Goal: Book appointment/travel/reservation

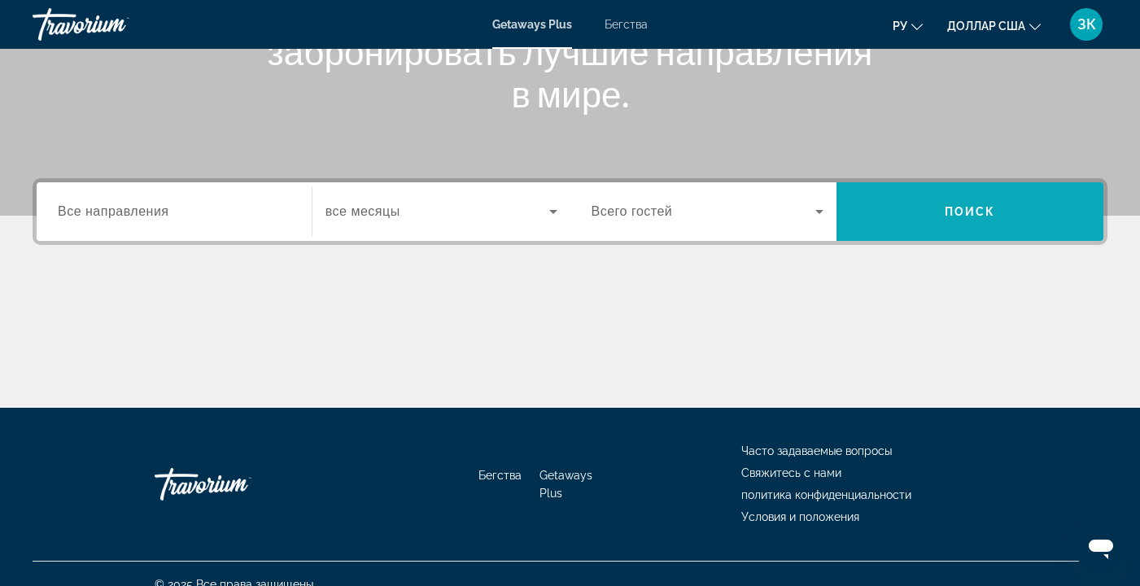
scroll to position [294, 0]
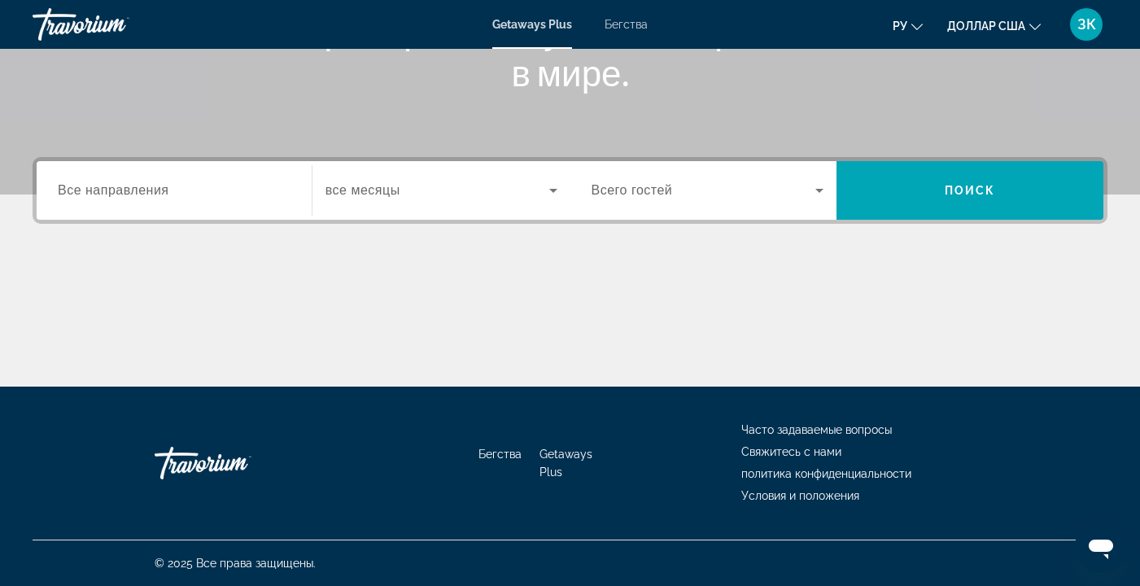
click at [169, 190] on span "Все направления" at bounding box center [113, 190] width 111 height 14
click at [169, 190] on input "Destination Все направления" at bounding box center [174, 191] width 233 height 20
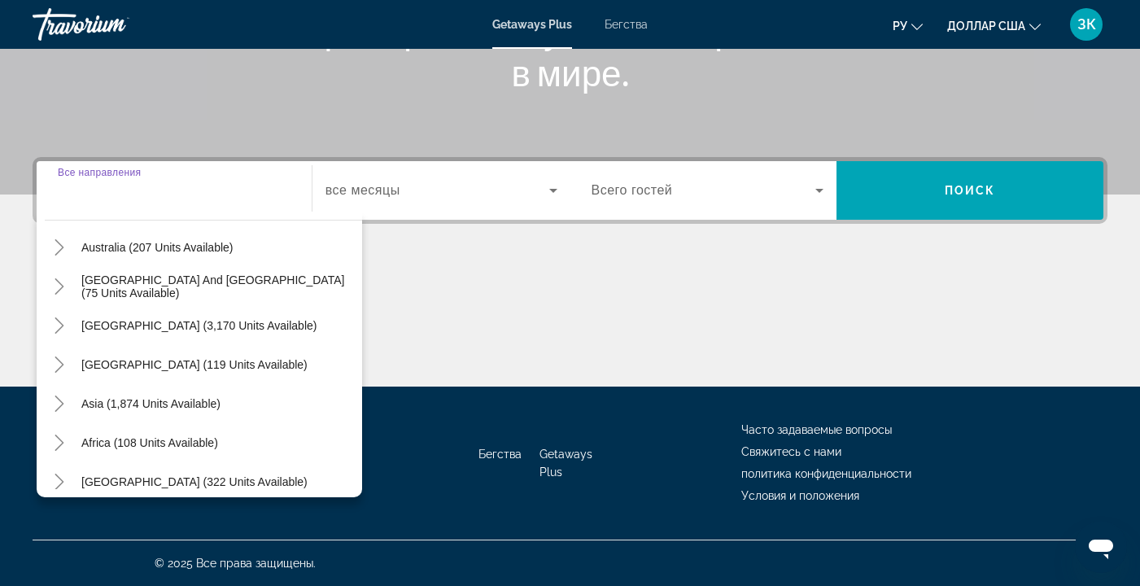
scroll to position [259, 0]
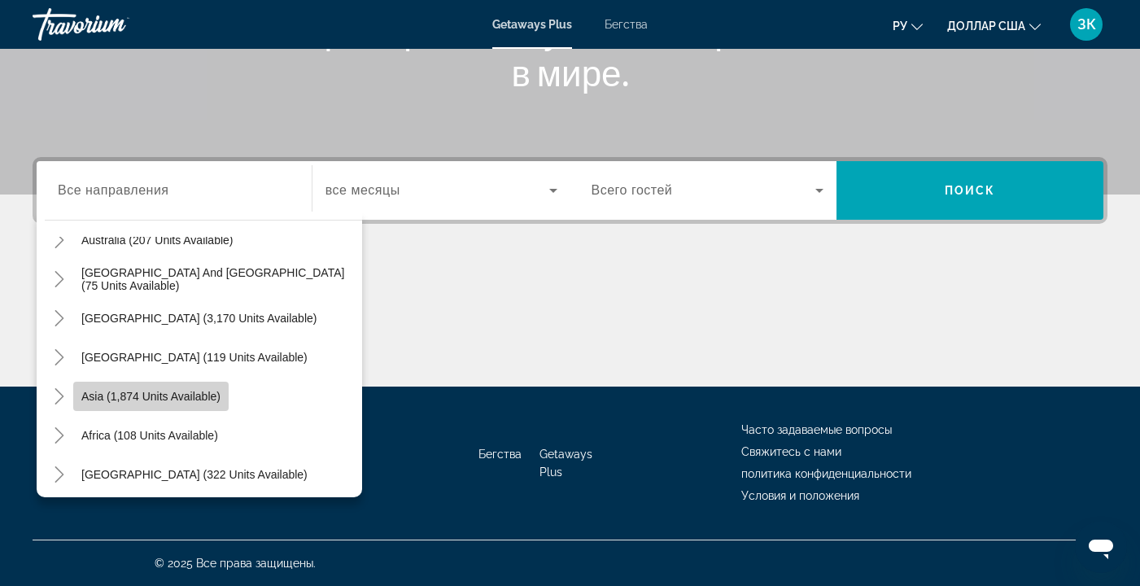
click at [210, 400] on span "Asia (1,874 units available)" at bounding box center [150, 396] width 139 height 13
type input "**********"
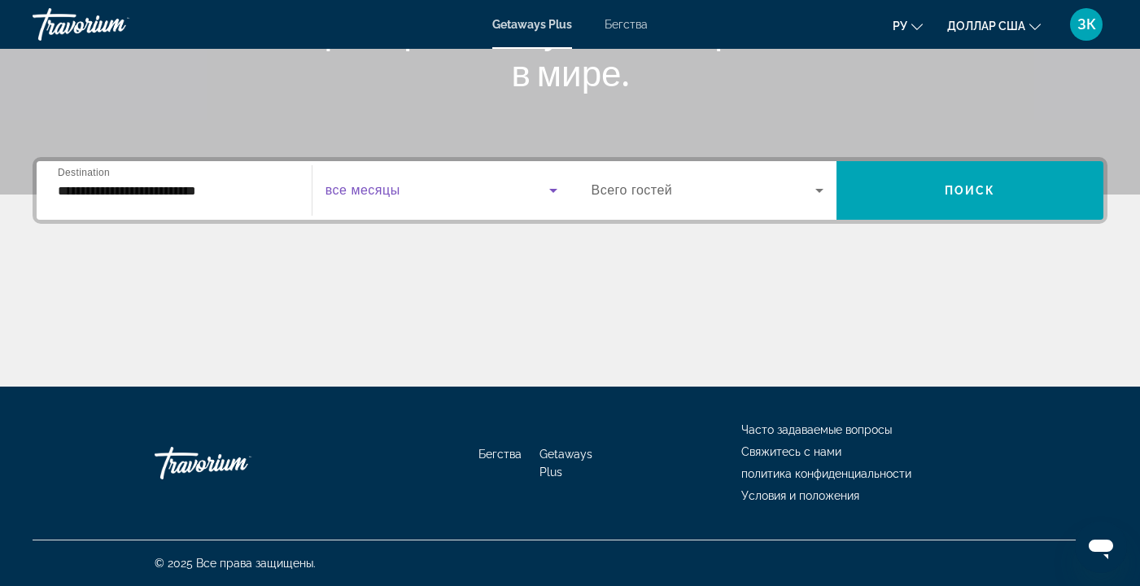
click at [555, 190] on icon "Виджет поиска" at bounding box center [553, 191] width 20 height 20
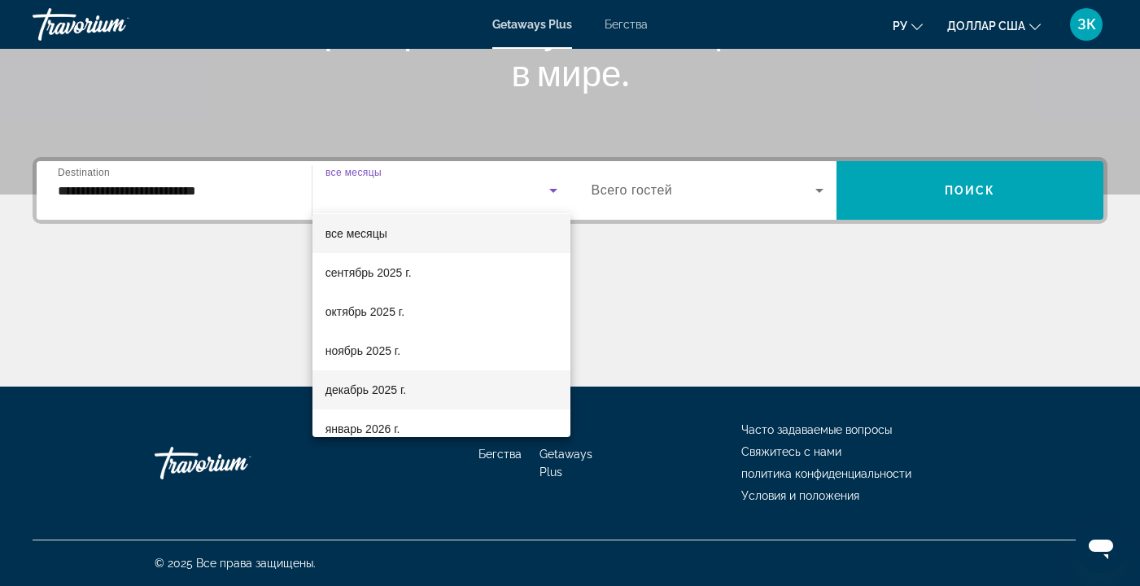
scroll to position [16, 0]
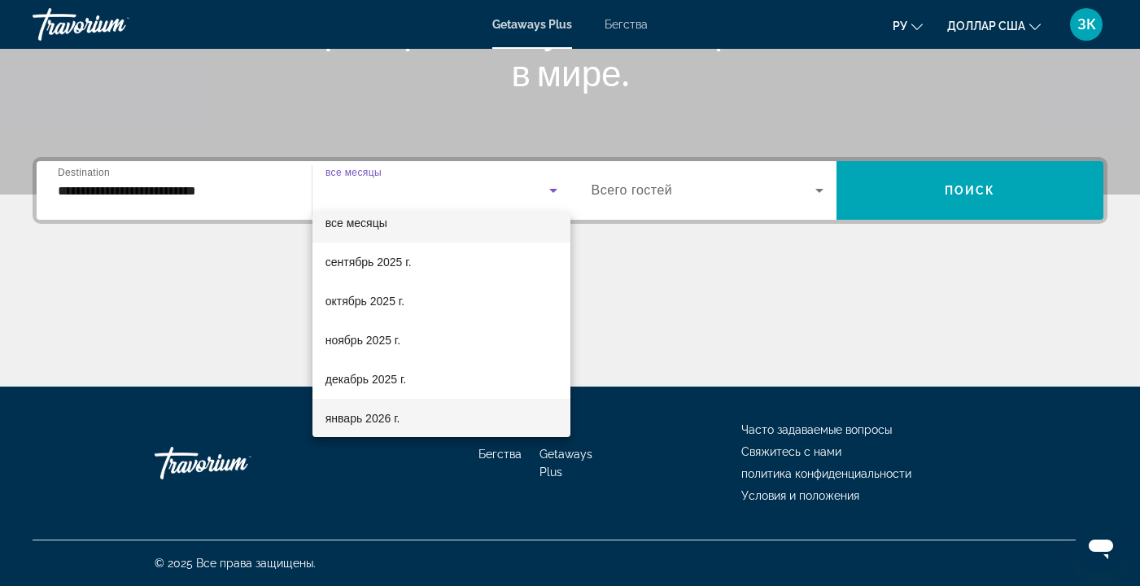
click at [478, 415] on mat-option "январь 2026 г." at bounding box center [441, 418] width 258 height 39
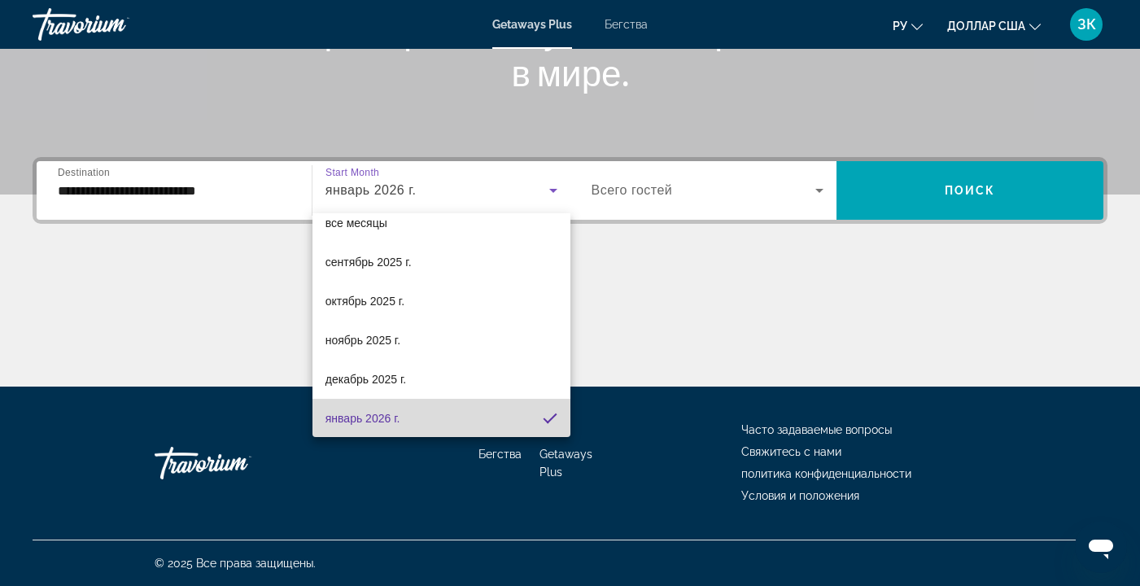
scroll to position [0, 0]
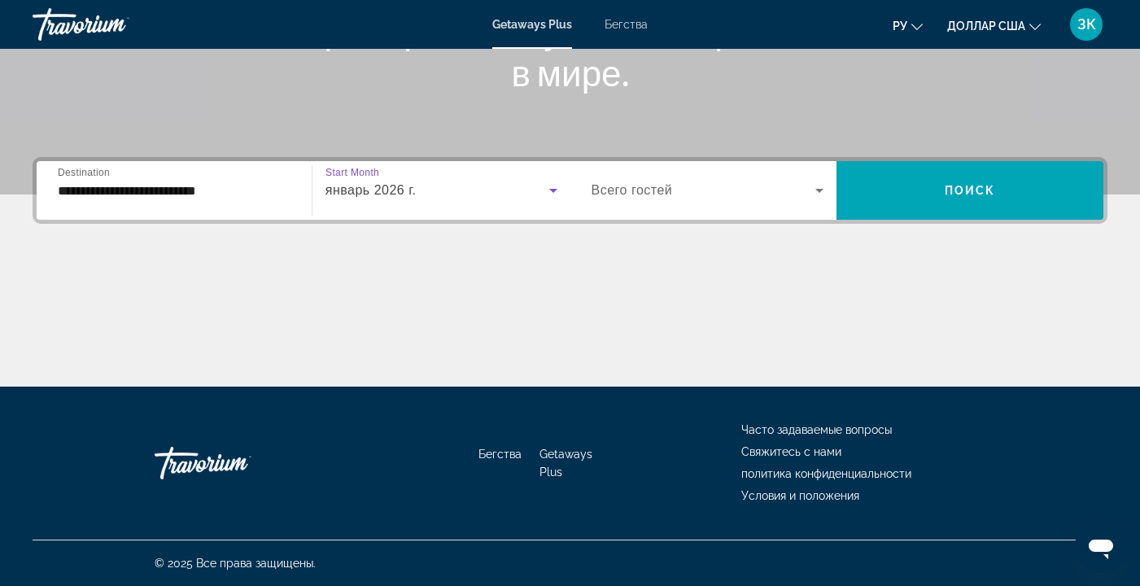
click at [825, 189] on icon "Виджет поиска" at bounding box center [819, 191] width 20 height 20
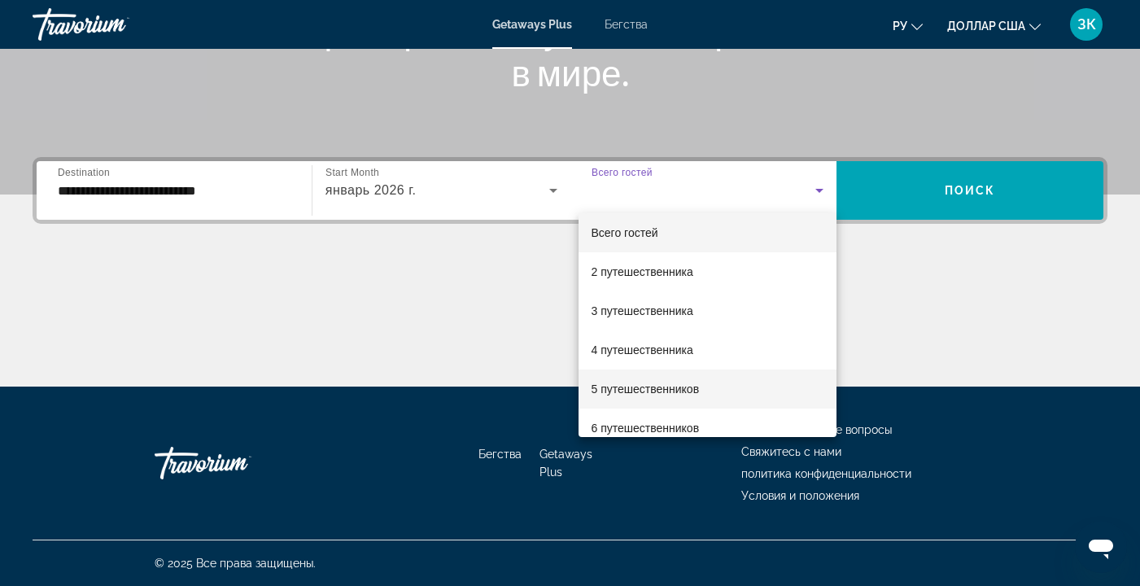
scroll to position [20, 0]
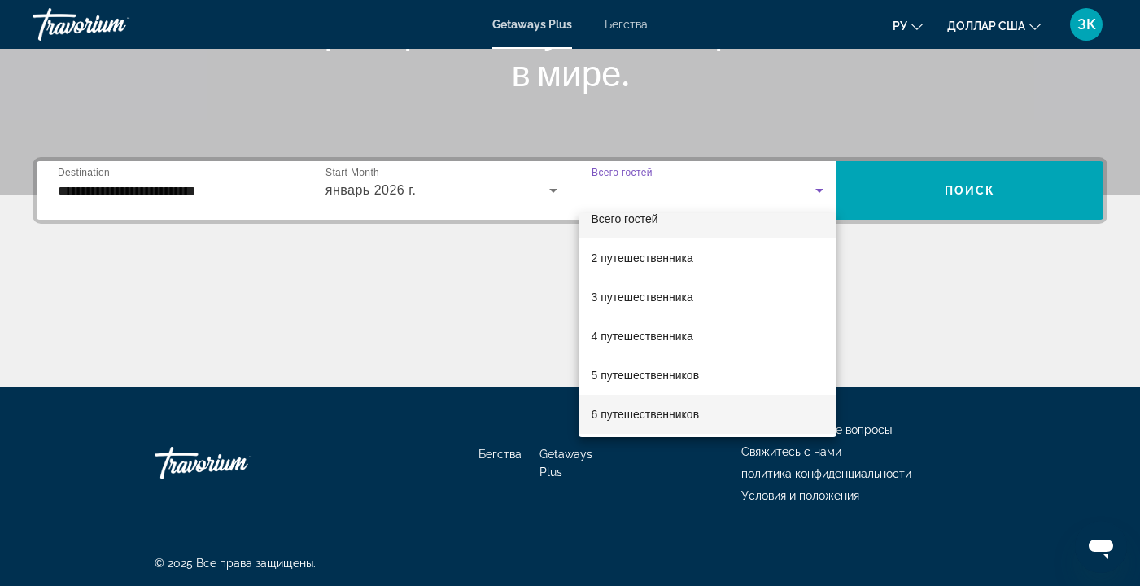
click at [760, 408] on mat-option "6 путешественников" at bounding box center [707, 414] width 259 height 39
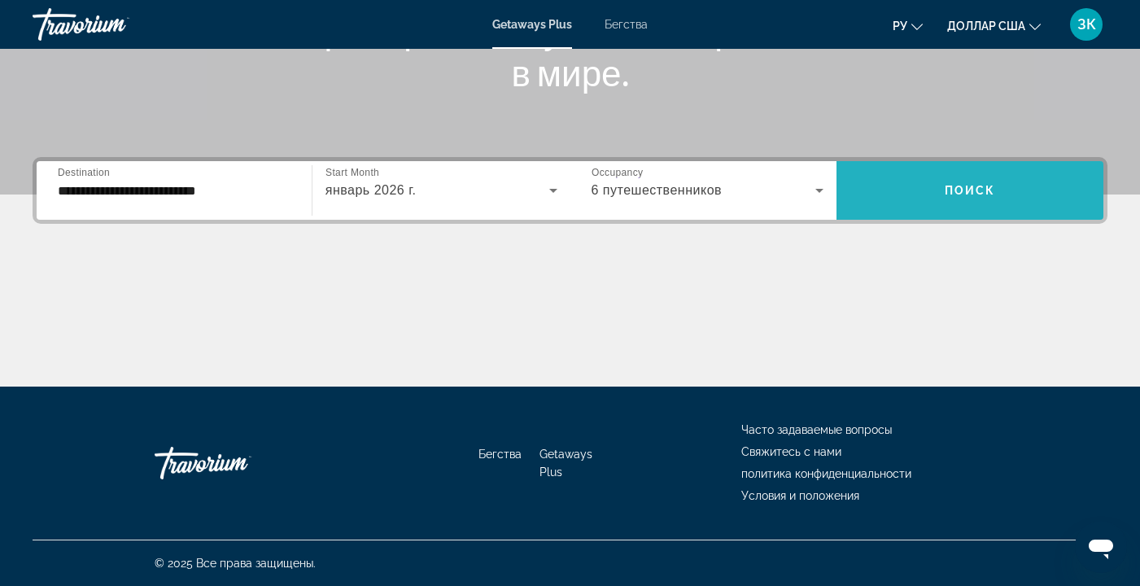
click at [962, 184] on span "Поиск" at bounding box center [970, 190] width 51 height 13
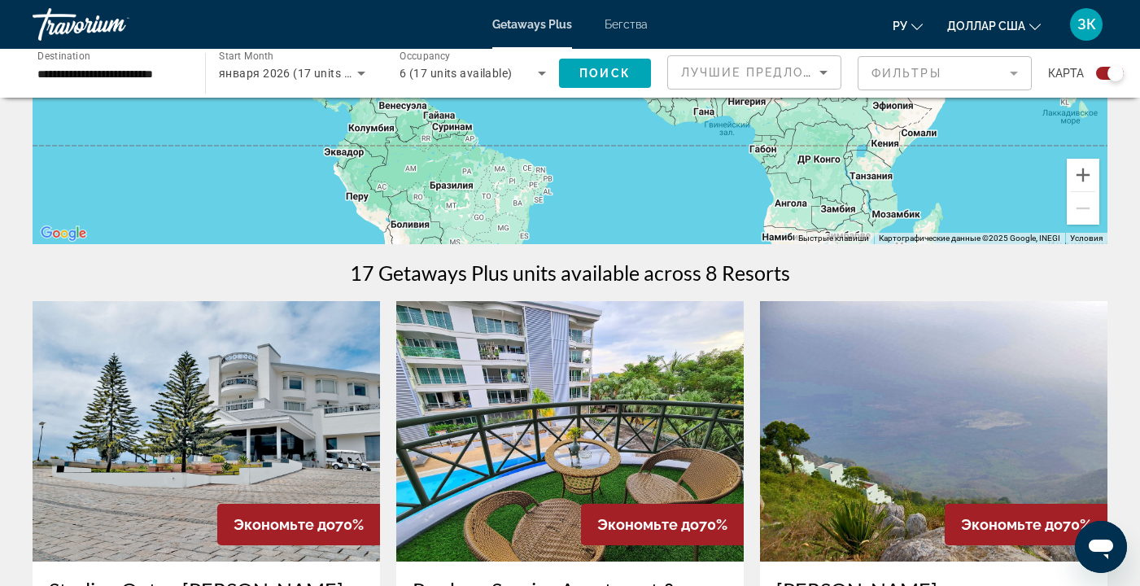
scroll to position [289, 0]
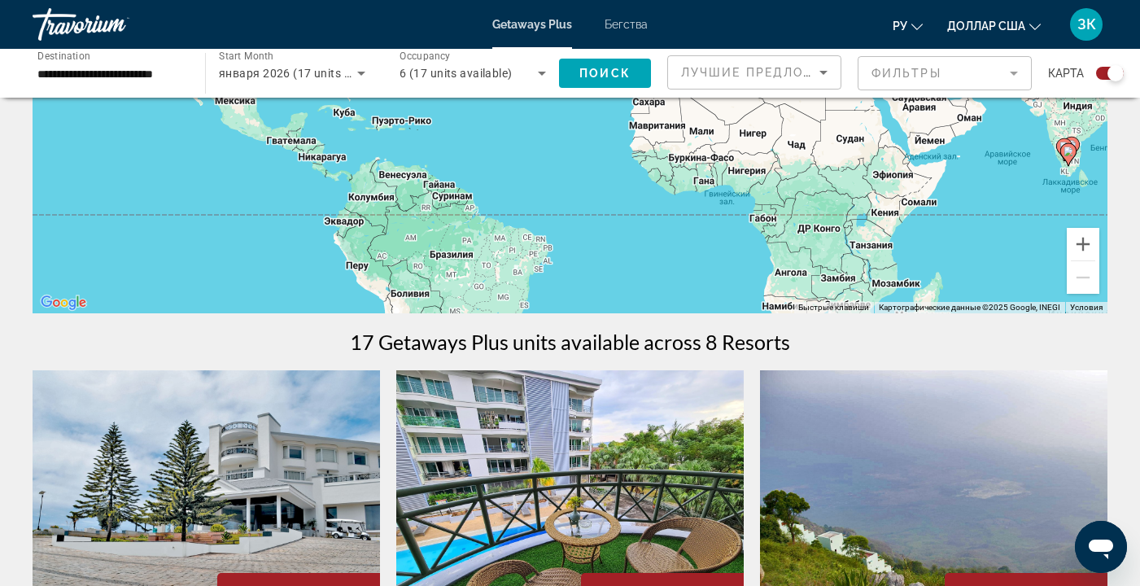
click at [1073, 154] on icon "Основное содержание" at bounding box center [1067, 154] width 15 height 21
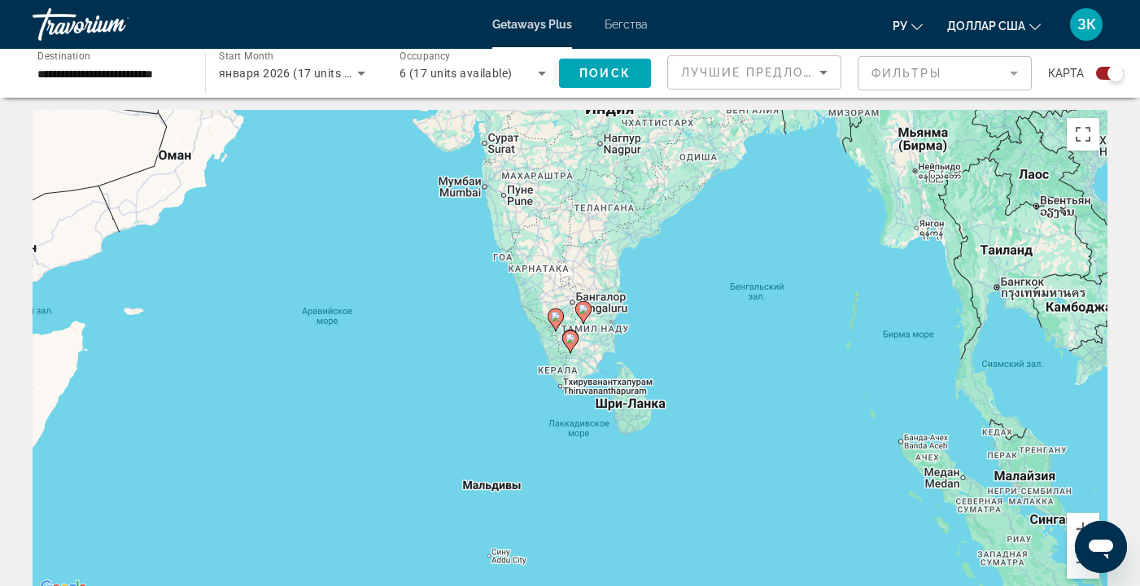
scroll to position [0, 0]
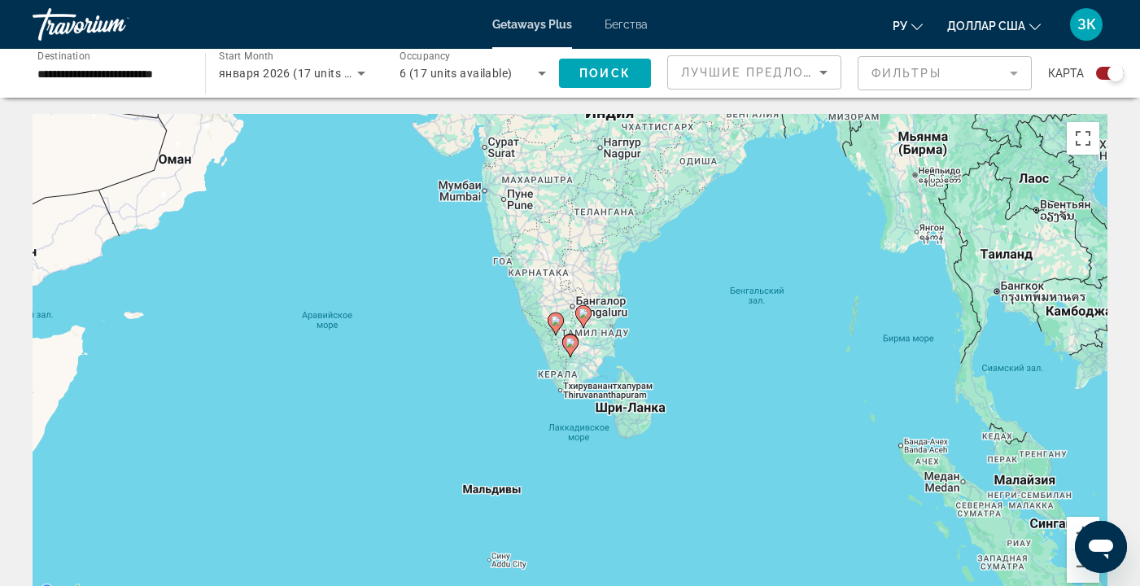
click at [1015, 74] on mat-form-field "Фильтры" at bounding box center [944, 73] width 174 height 34
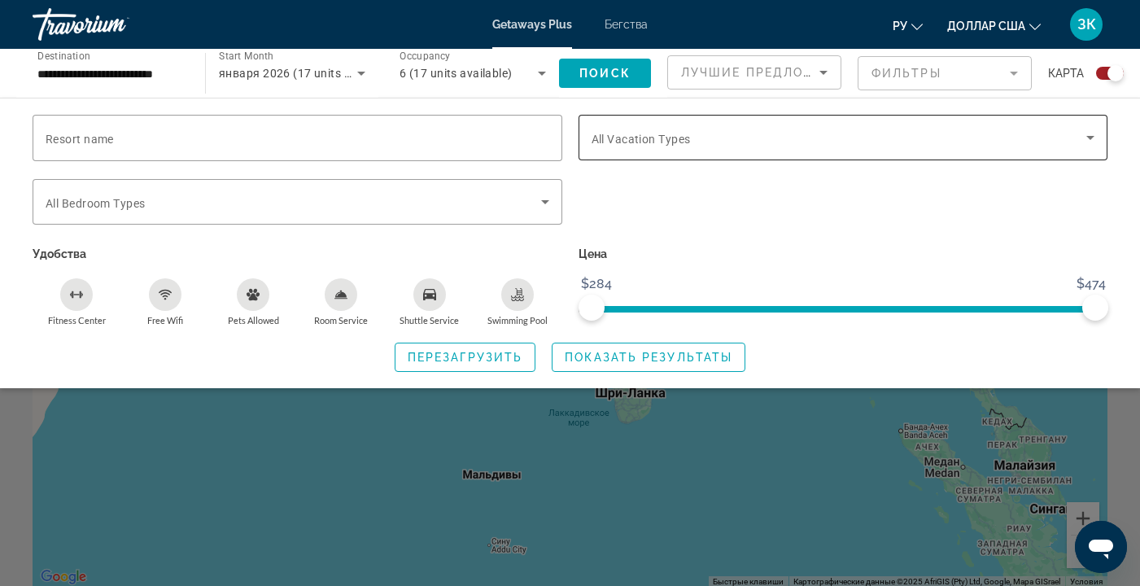
scroll to position [16, 0]
click at [155, 80] on input "**********" at bounding box center [110, 74] width 146 height 20
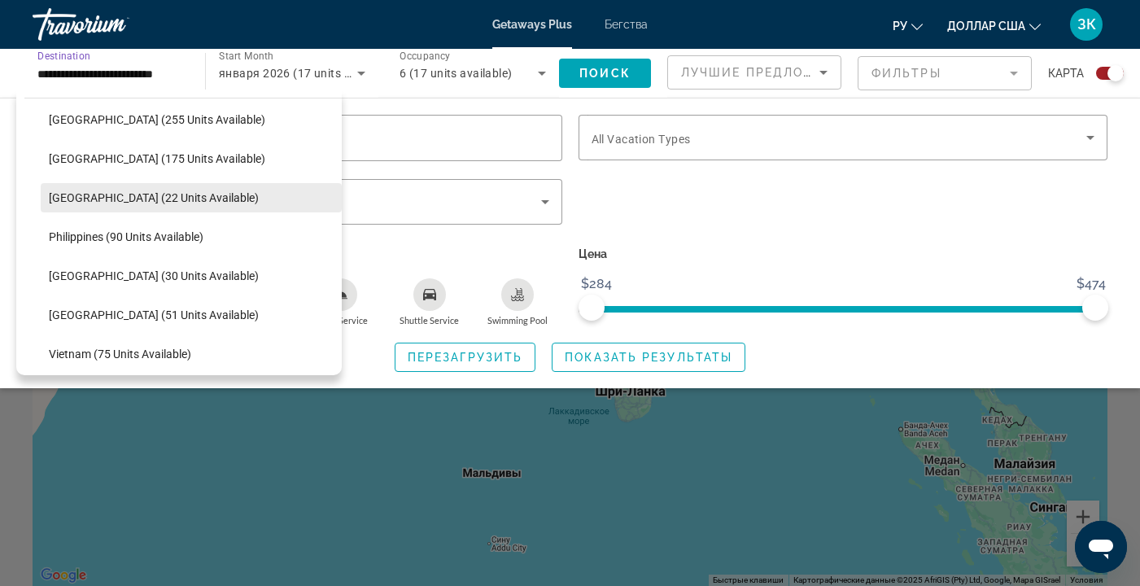
scroll to position [643, 0]
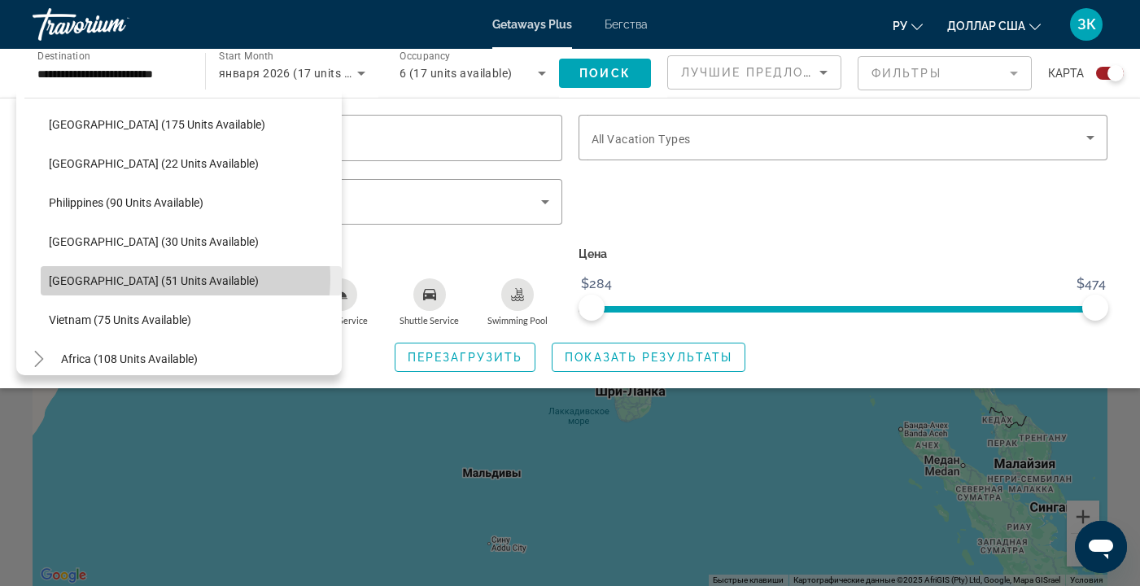
click at [174, 278] on span "[GEOGRAPHIC_DATA] (51 units available)" at bounding box center [154, 280] width 210 height 13
type input "**********"
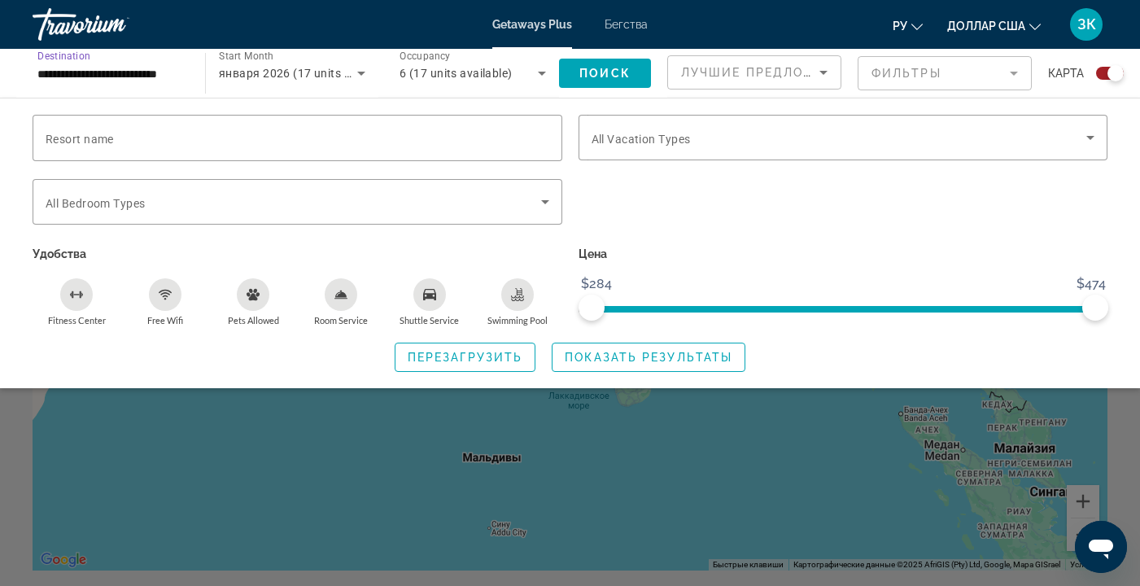
scroll to position [116, 0]
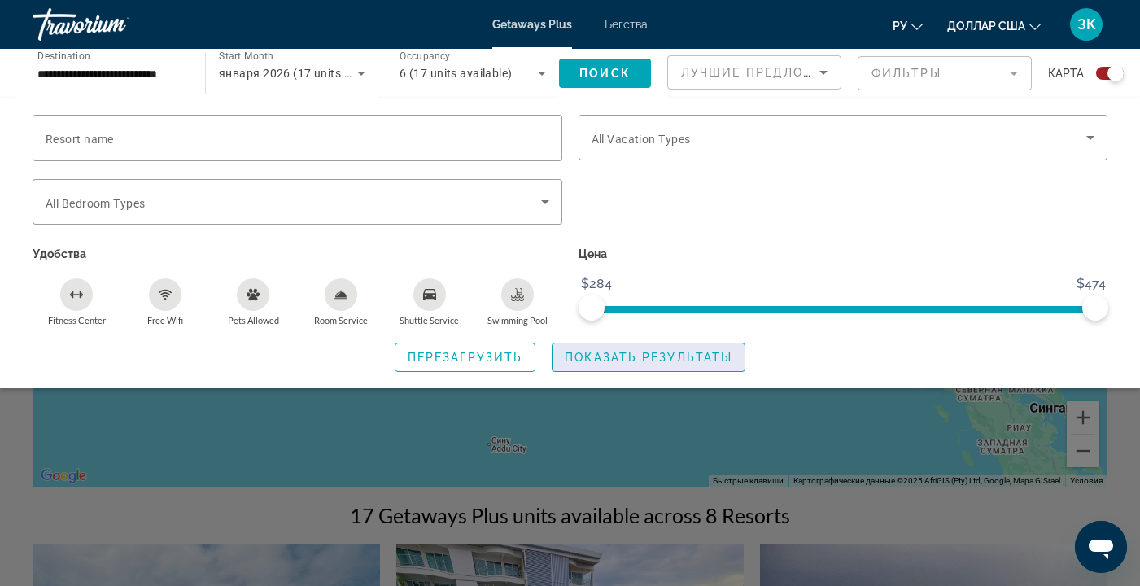
click at [627, 351] on span "Показать результаты" at bounding box center [649, 357] width 168 height 13
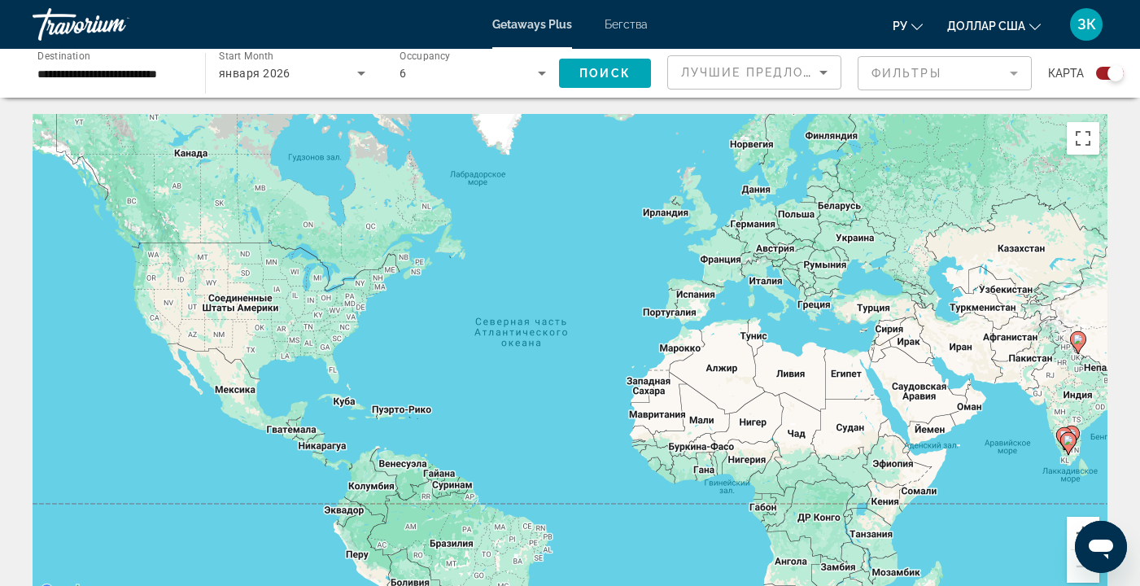
click at [1011, 74] on mat-form-field "Фильтры" at bounding box center [944, 73] width 174 height 34
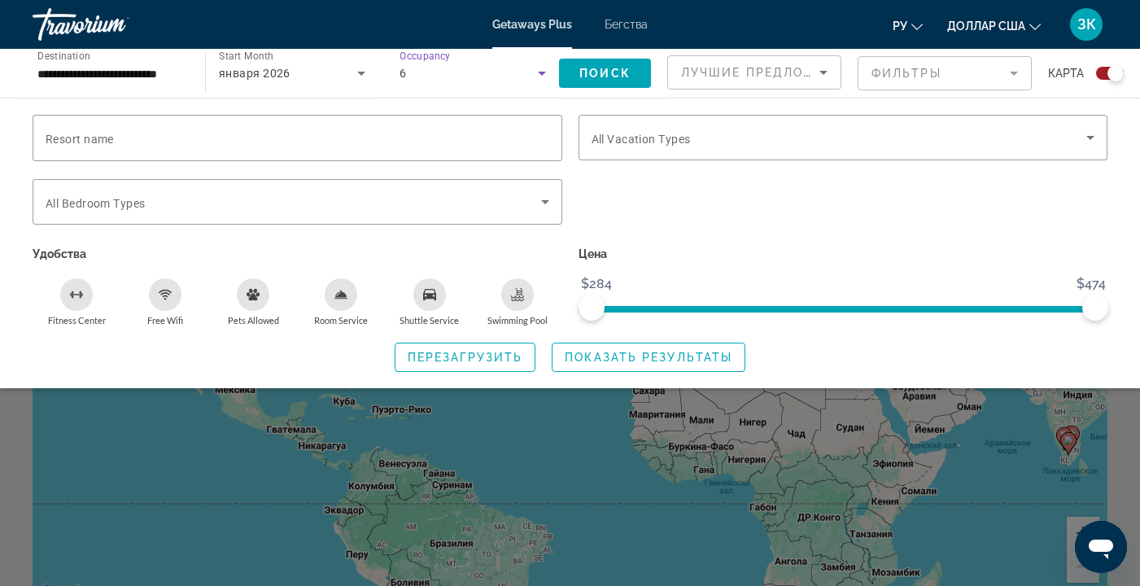
click at [542, 73] on icon "Search widget" at bounding box center [542, 74] width 8 height 4
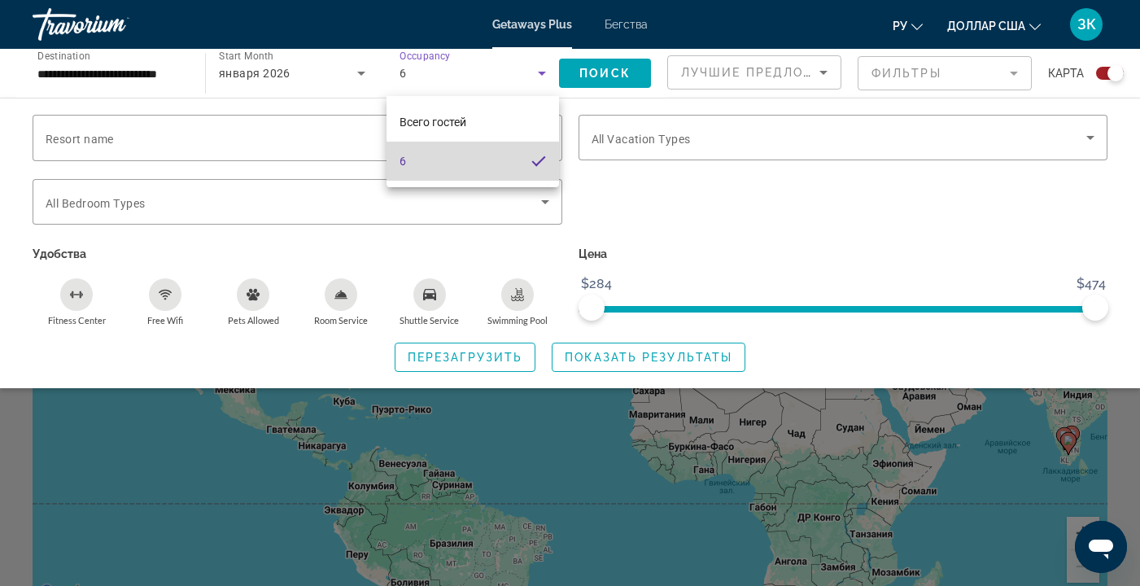
click at [439, 162] on mat-option "6" at bounding box center [472, 161] width 172 height 39
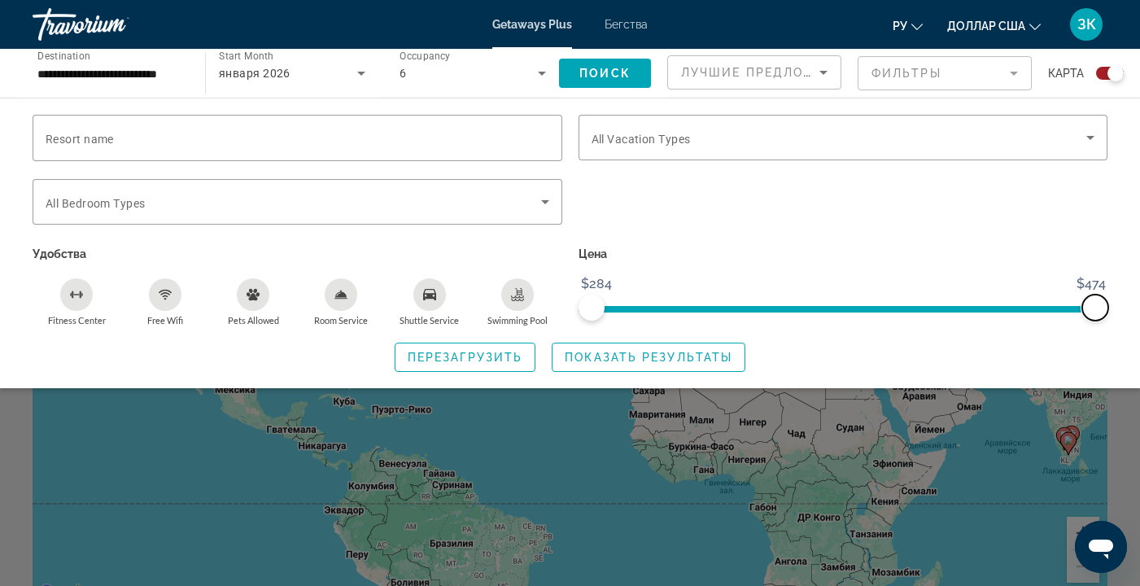
drag, startPoint x: 1095, startPoint y: 303, endPoint x: 1105, endPoint y: 307, distance: 10.6
click at [1105, 307] on span "ngx-slider-max" at bounding box center [1095, 307] width 26 height 26
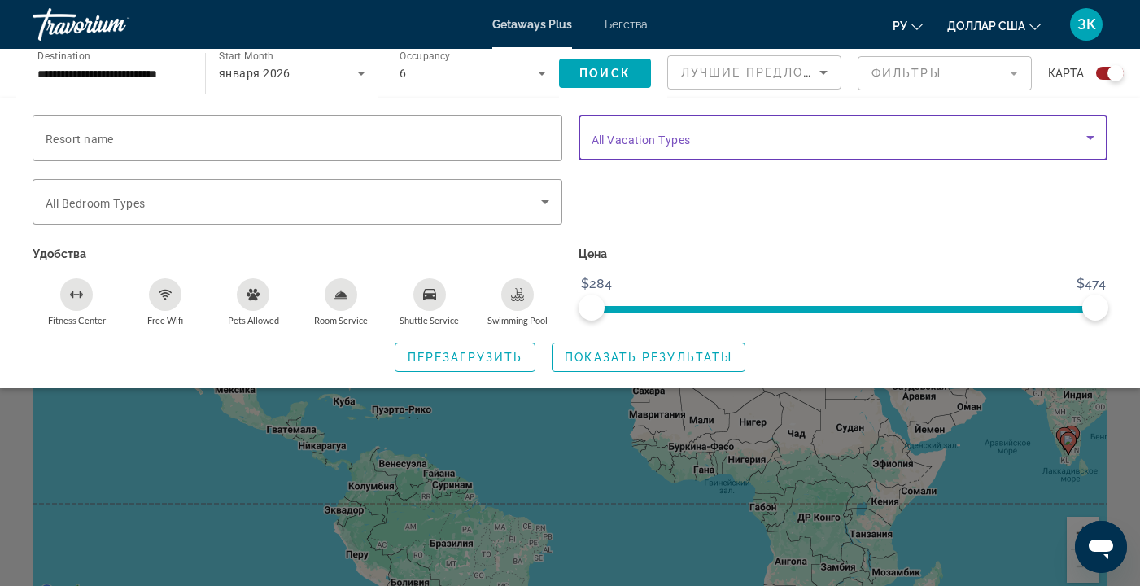
click at [1093, 137] on icon "Search widget" at bounding box center [1090, 138] width 20 height 20
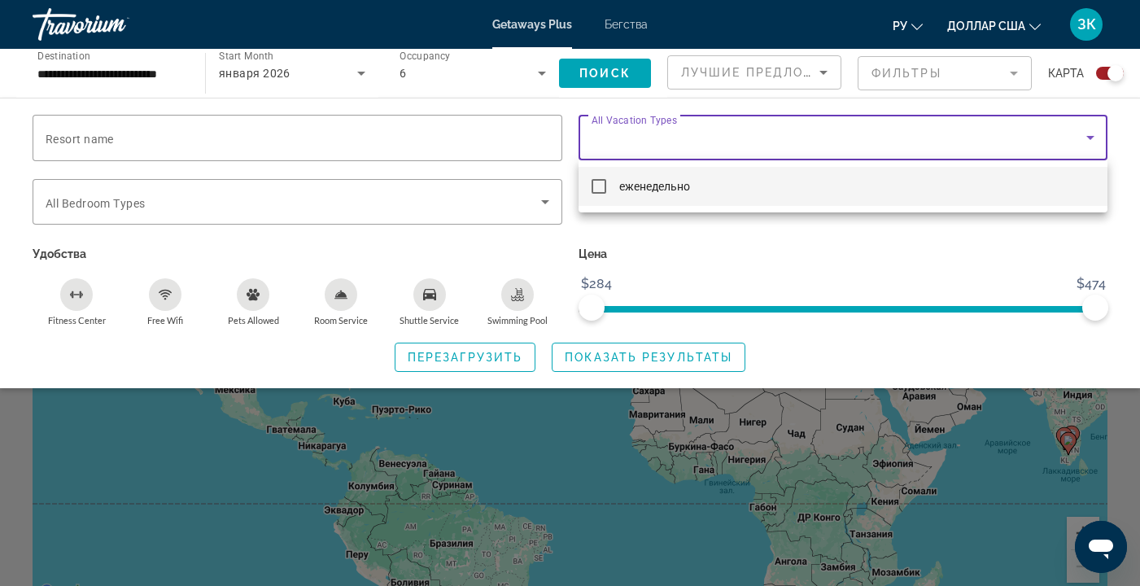
click at [1093, 138] on div at bounding box center [570, 293] width 1140 height 586
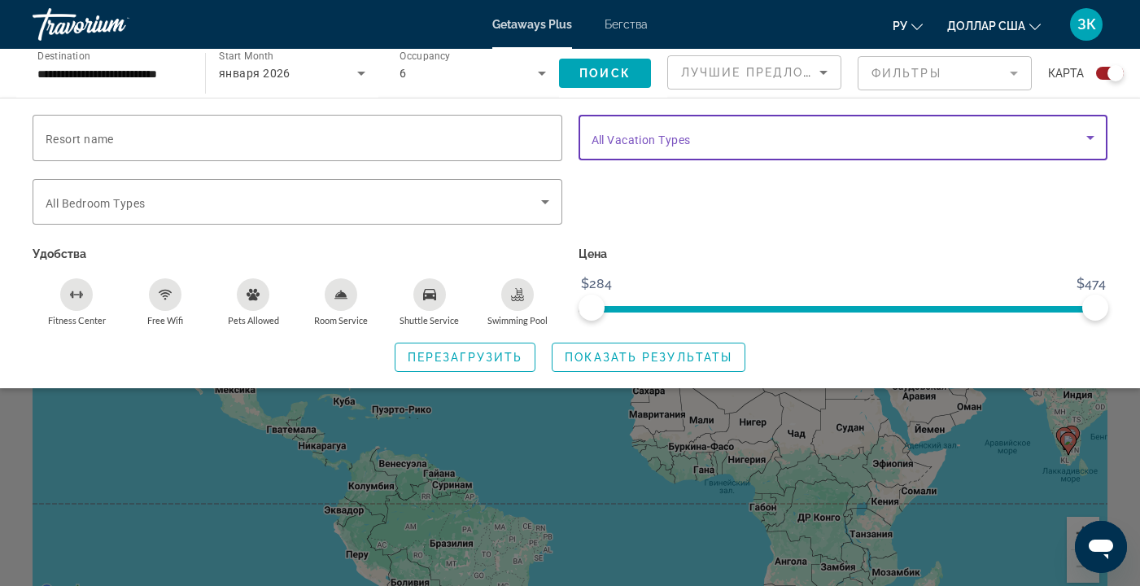
click at [1093, 138] on icon "Search widget" at bounding box center [1090, 138] width 20 height 20
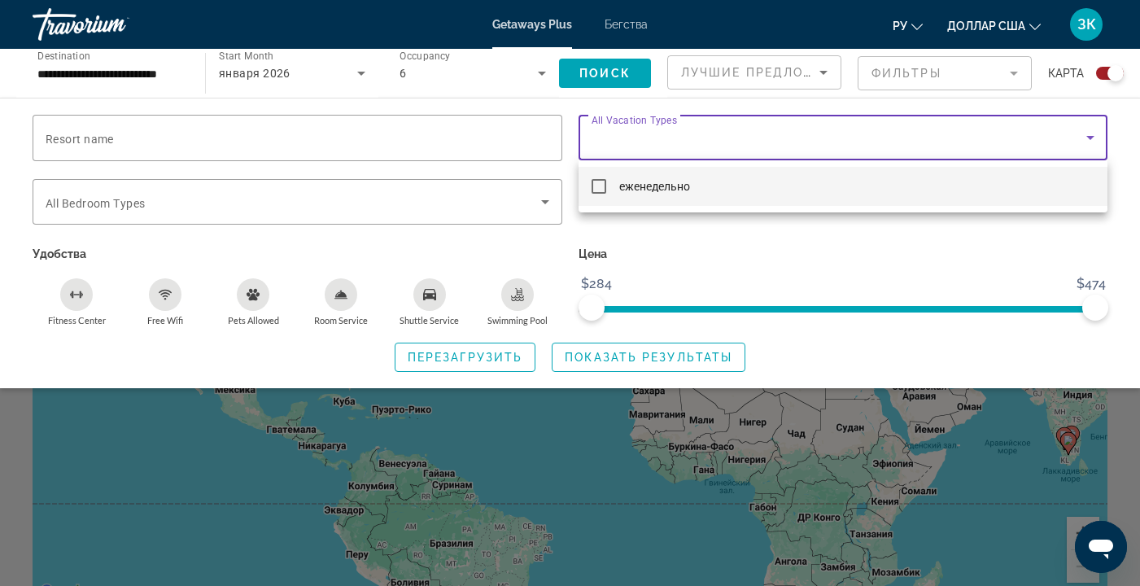
click at [1093, 138] on div at bounding box center [570, 293] width 1140 height 586
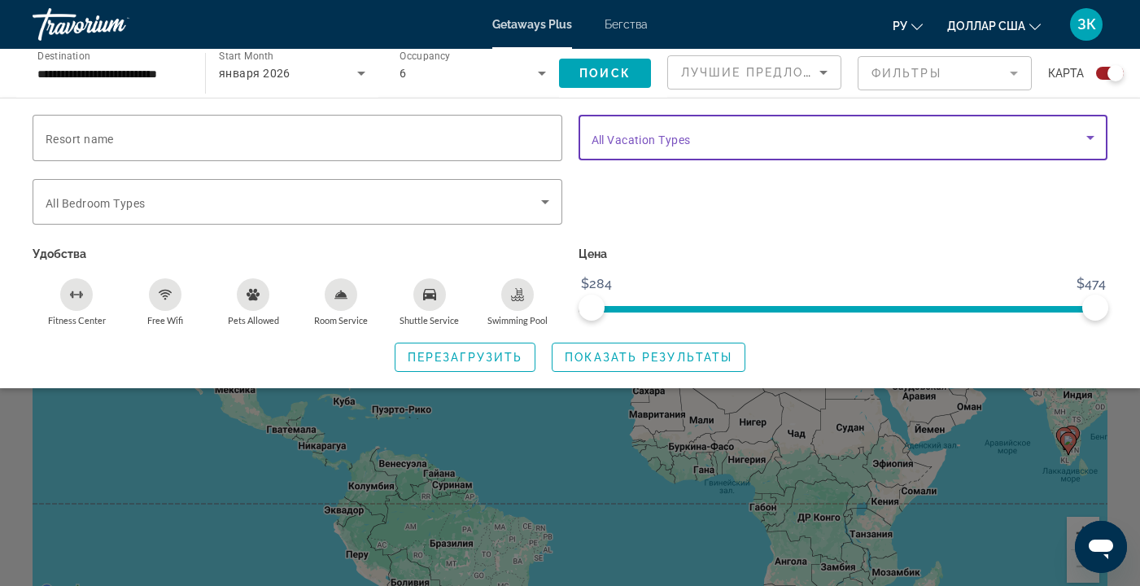
click at [1089, 137] on icon "Search widget" at bounding box center [1090, 138] width 8 height 4
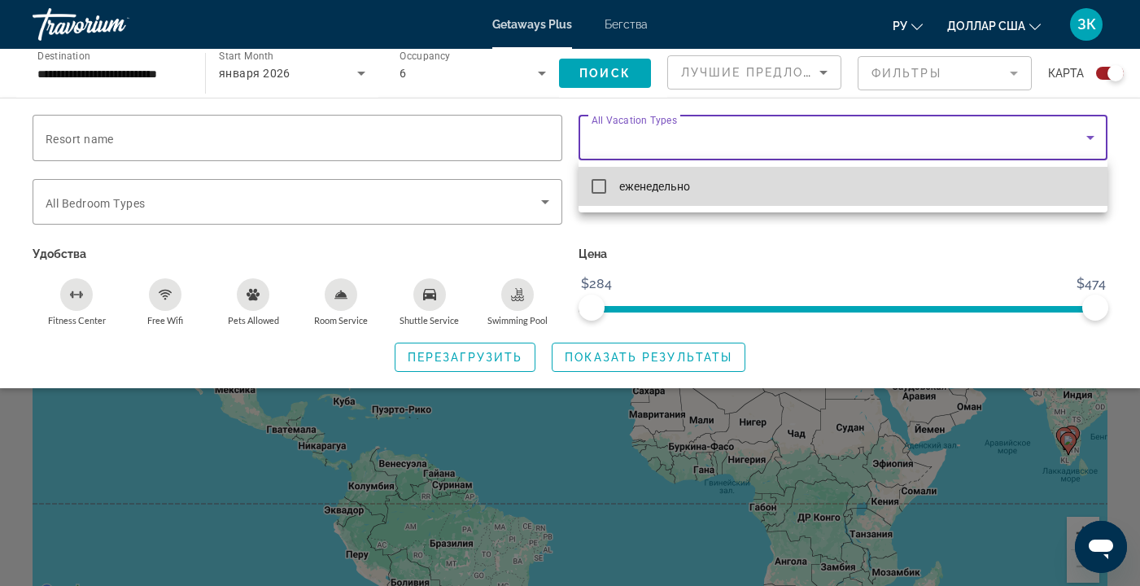
click at [601, 189] on mat-pseudo-checkbox at bounding box center [598, 186] width 15 height 15
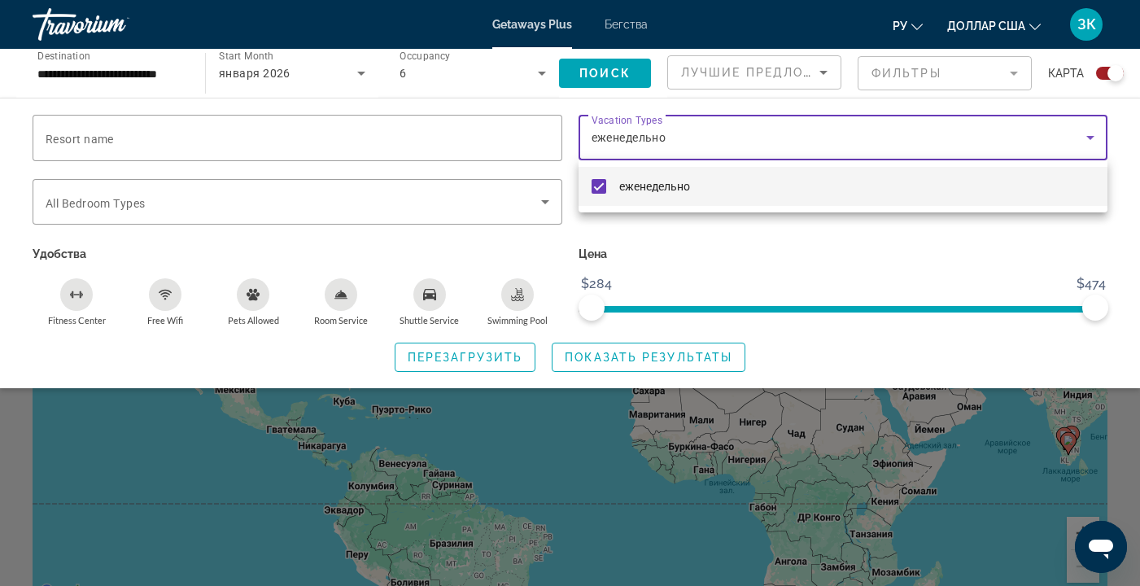
click at [544, 199] on div at bounding box center [570, 293] width 1140 height 586
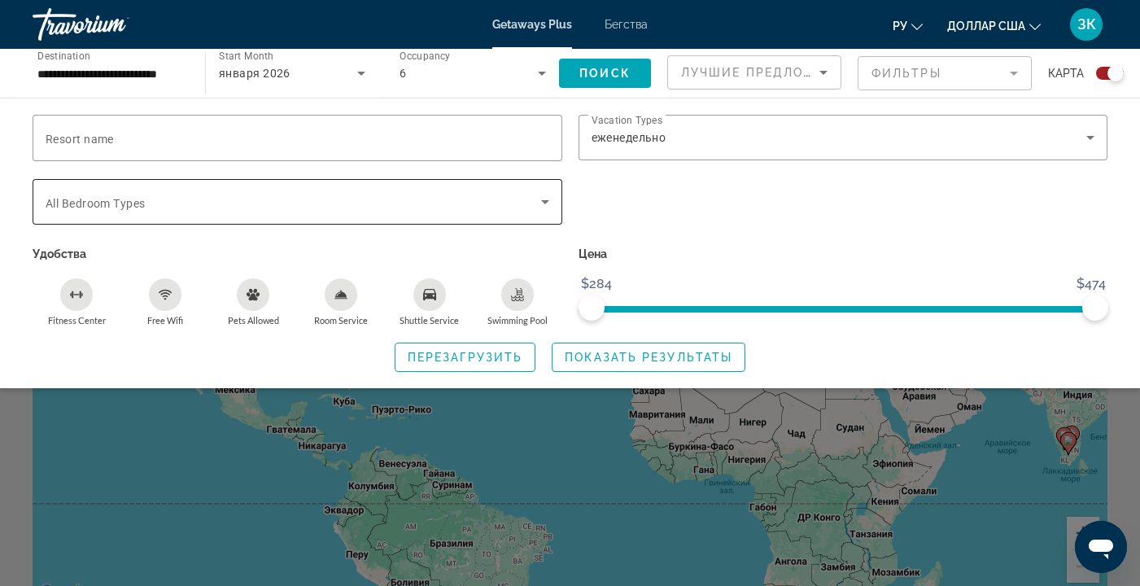
click at [547, 202] on icon "Search widget" at bounding box center [545, 202] width 20 height 20
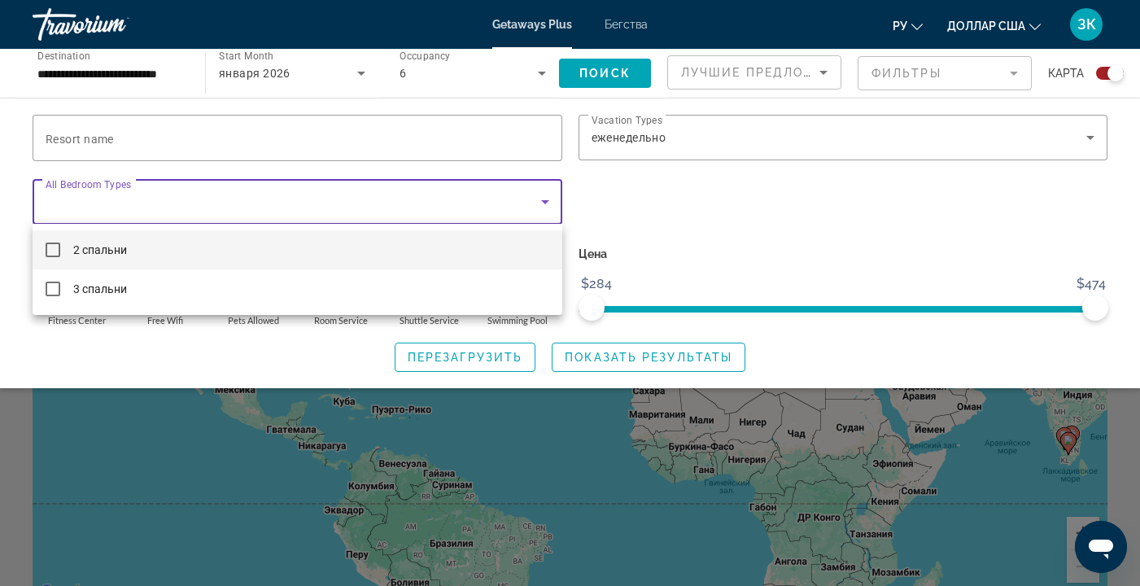
click at [55, 251] on mat-pseudo-checkbox at bounding box center [53, 249] width 15 height 15
click at [482, 138] on div at bounding box center [570, 293] width 1140 height 586
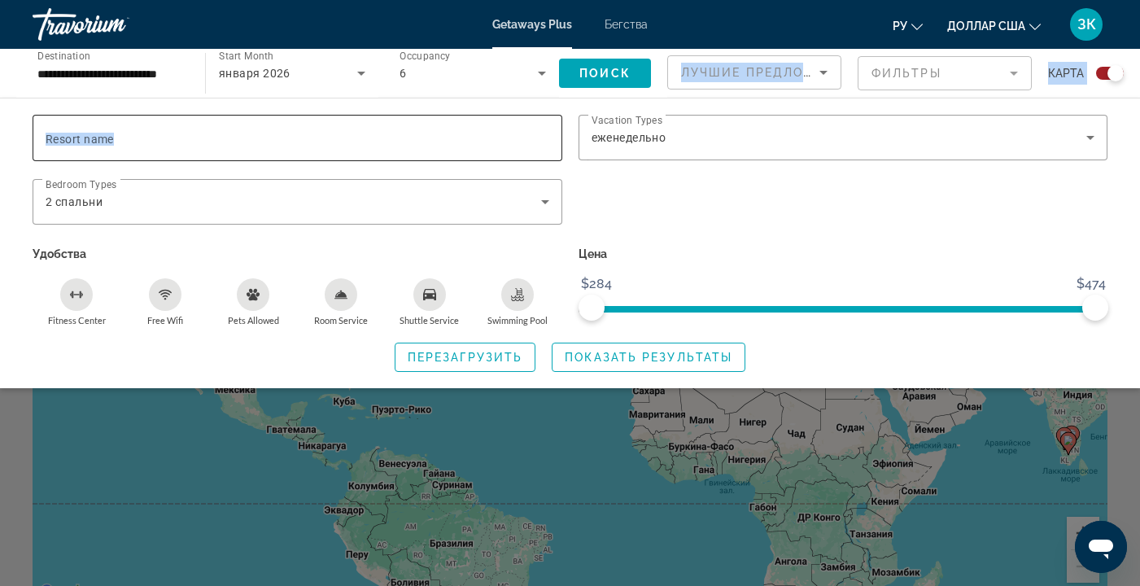
drag, startPoint x: 449, startPoint y: 85, endPoint x: 452, endPoint y: 121, distance: 35.9
click at [452, 98] on div "**********" at bounding box center [570, 73] width 1140 height 49
click at [364, 73] on icon "Search widget" at bounding box center [361, 73] width 20 height 20
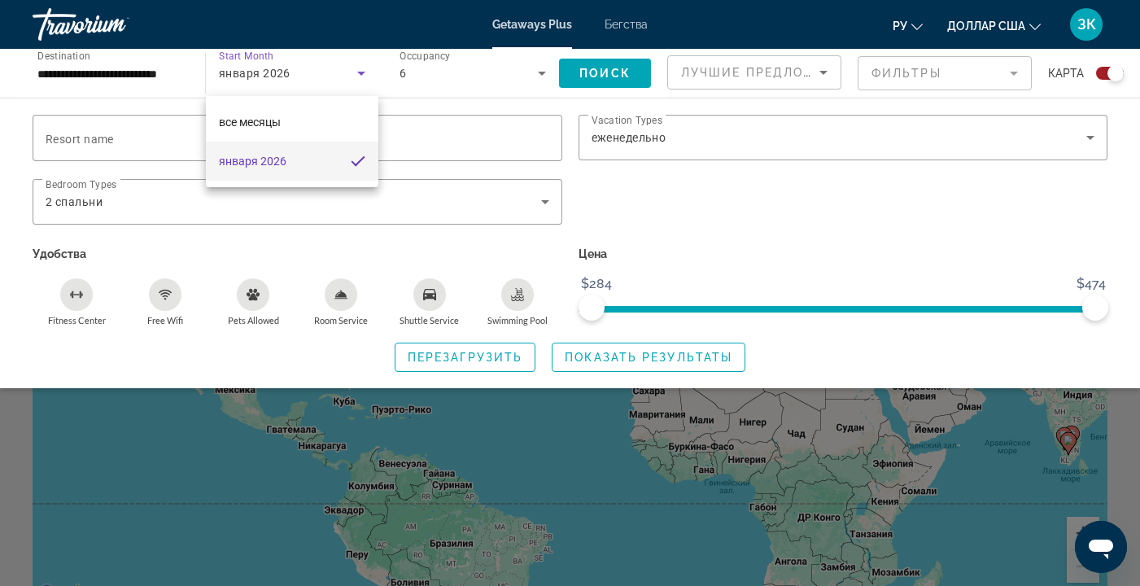
click at [351, 158] on mat-pseudo-checkbox at bounding box center [358, 161] width 15 height 15
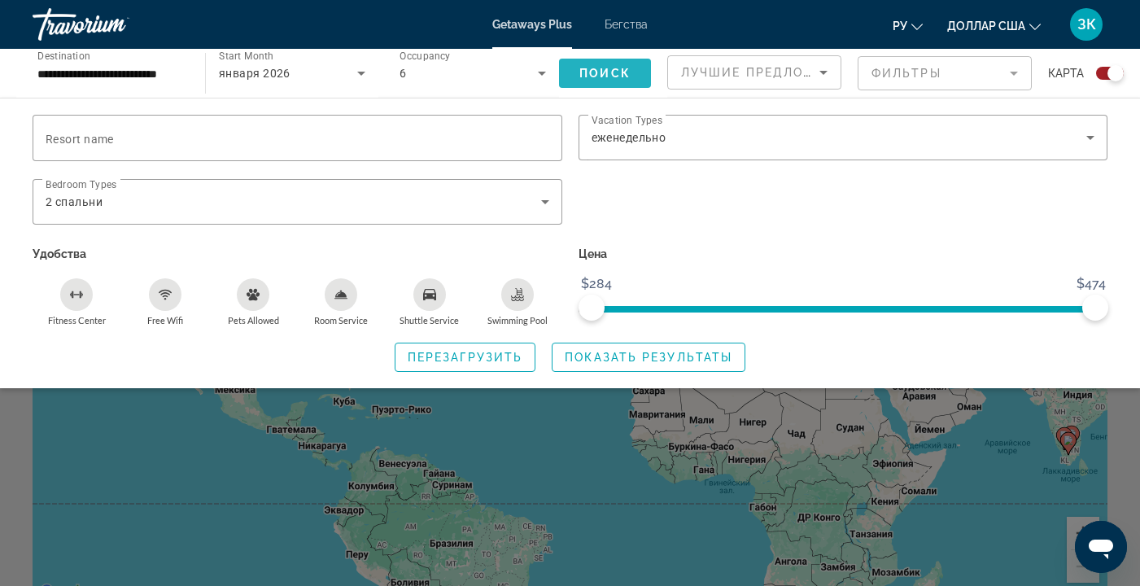
click at [588, 70] on span "Поиск" at bounding box center [604, 73] width 51 height 13
click at [629, 20] on font "Бегства" at bounding box center [625, 24] width 43 height 13
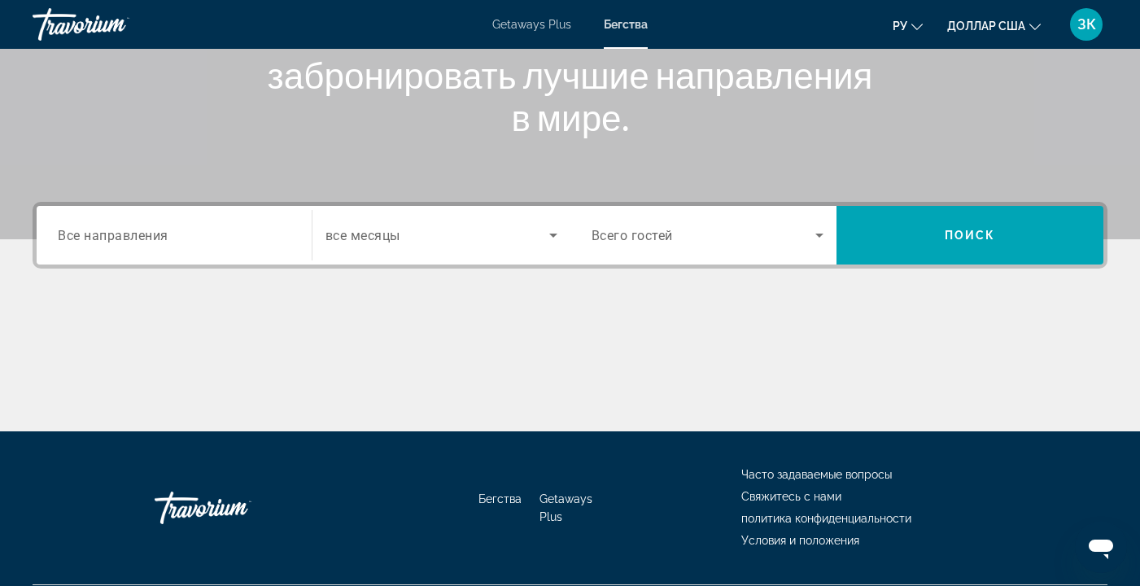
scroll to position [294, 0]
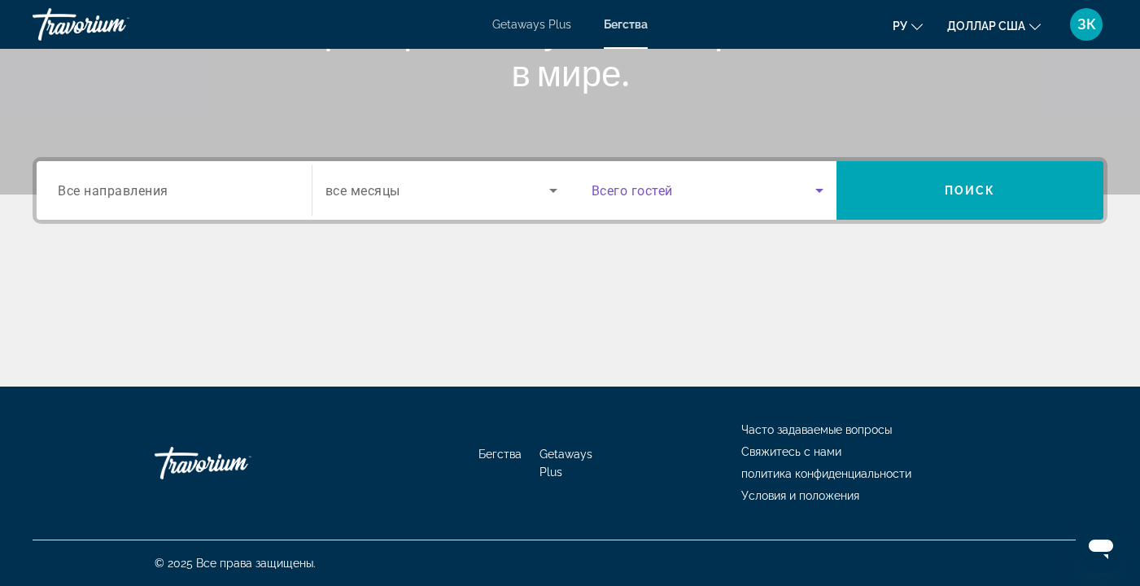
click at [818, 190] on icon "Search widget" at bounding box center [819, 191] width 8 height 4
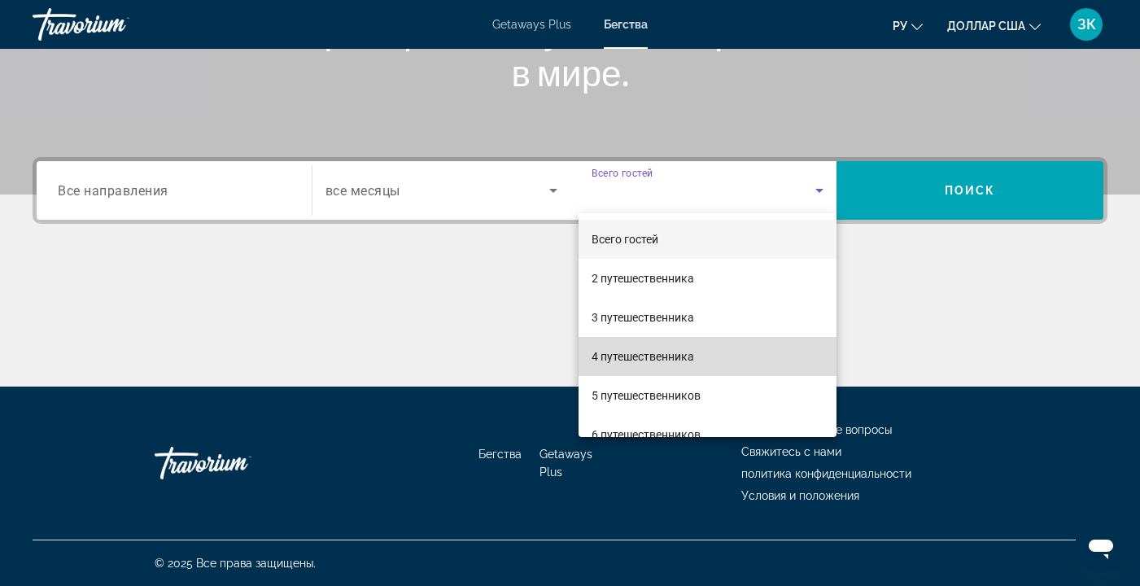
click at [757, 354] on mat-option "4 путешественника" at bounding box center [707, 356] width 259 height 39
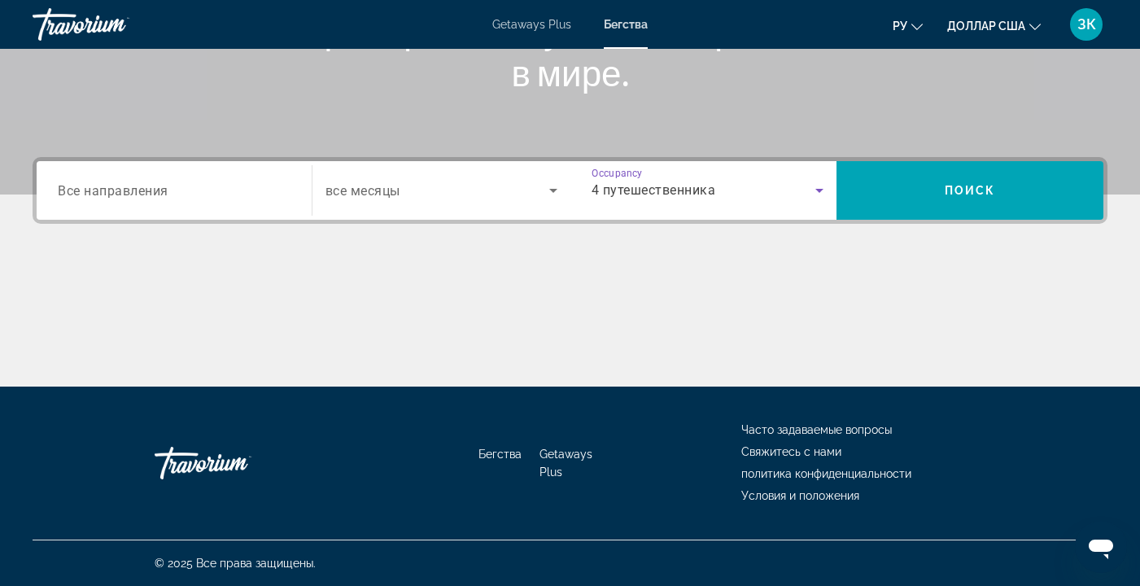
click at [226, 192] on input "Destination Все направления" at bounding box center [174, 191] width 233 height 20
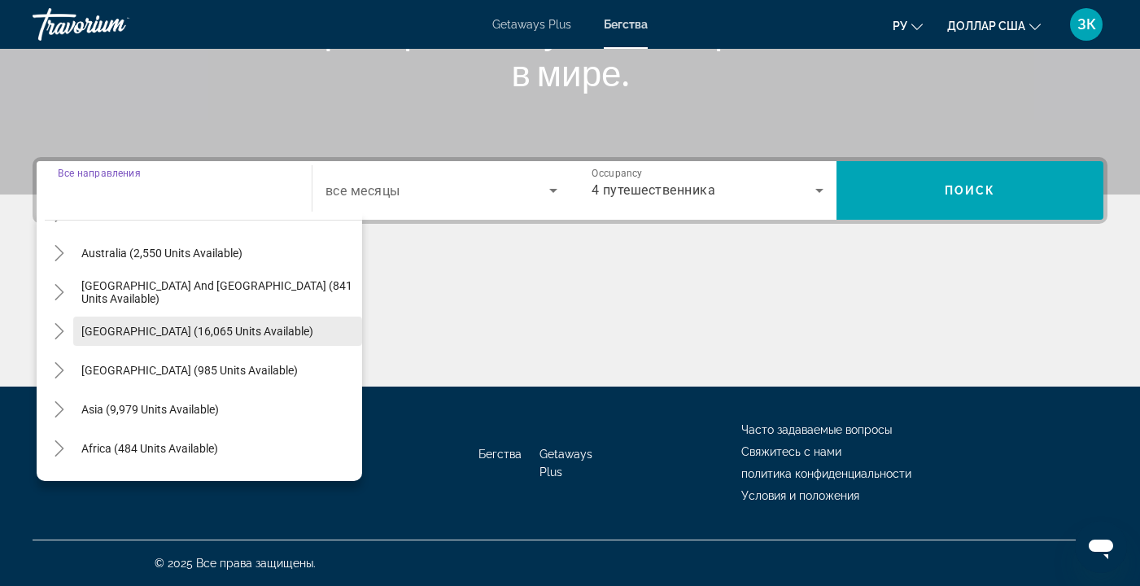
scroll to position [264, 0]
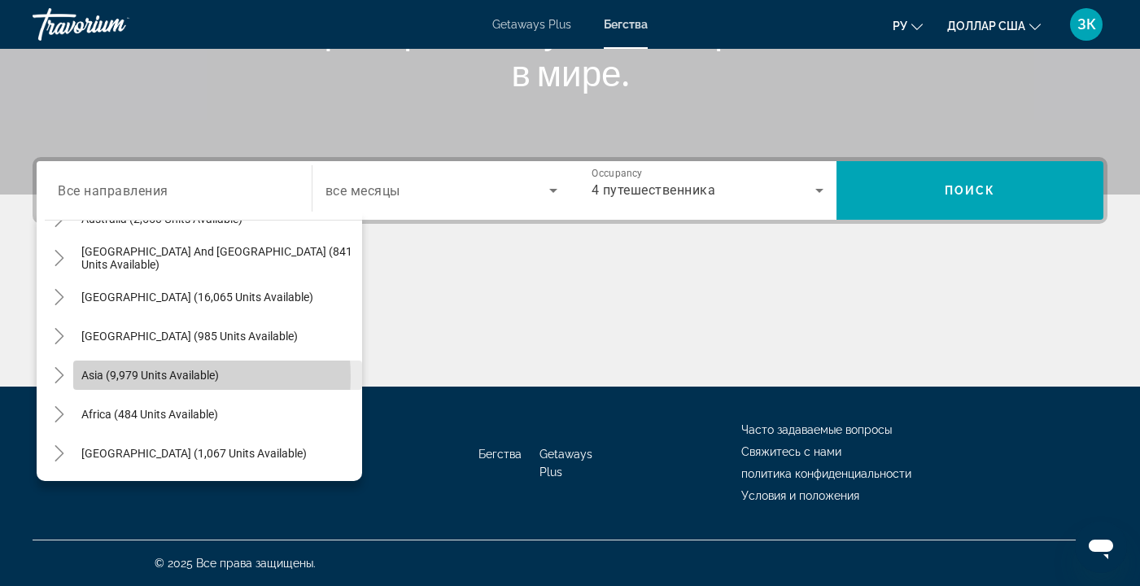
click at [159, 377] on span "Asia (9,979 units available)" at bounding box center [149, 375] width 137 height 13
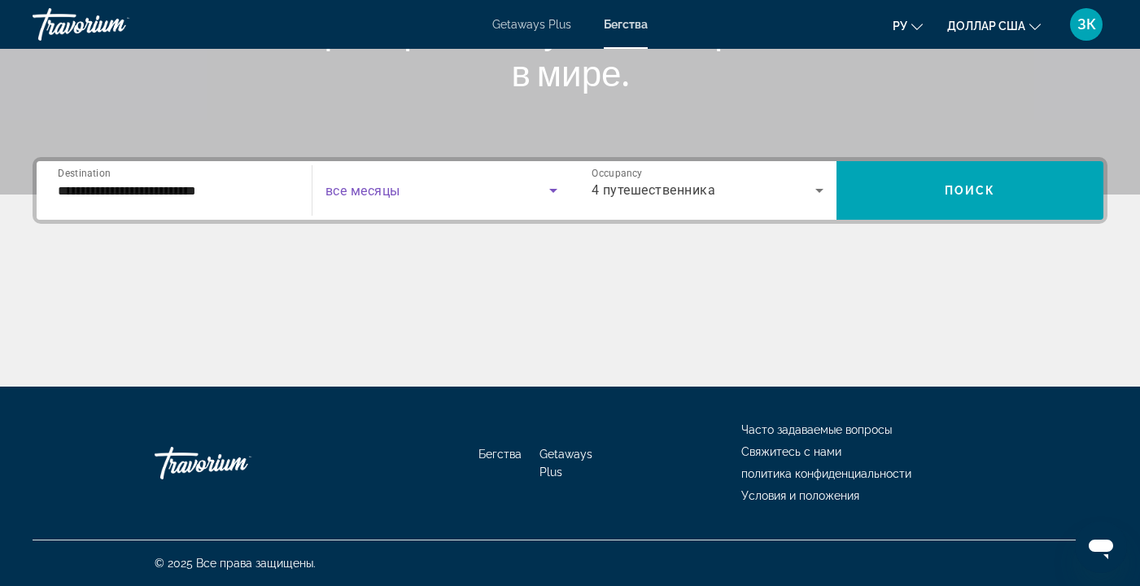
click at [556, 190] on icon "Search widget" at bounding box center [553, 191] width 20 height 20
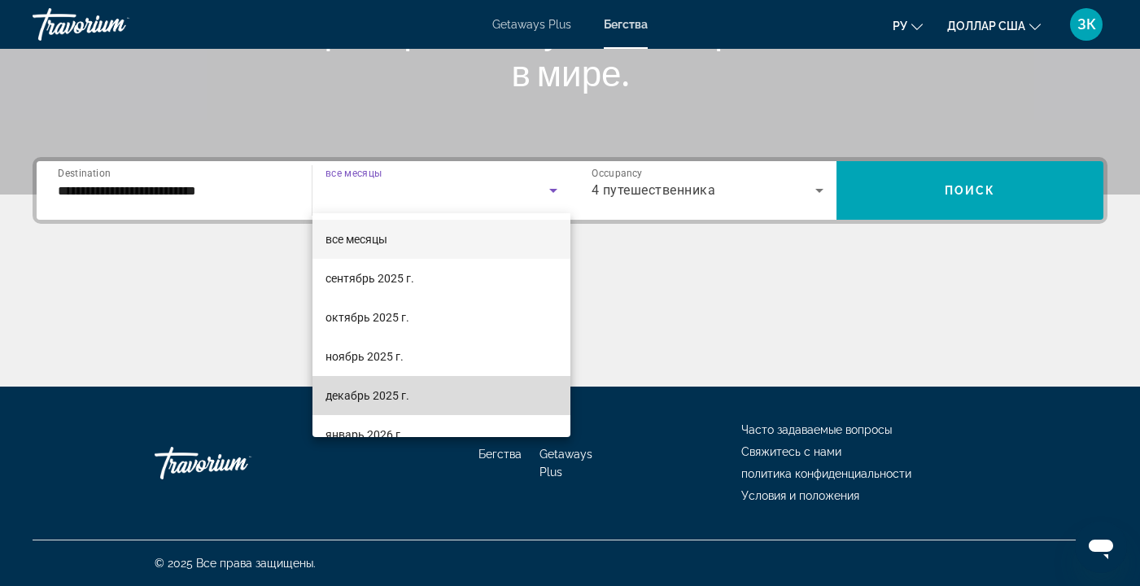
click at [470, 390] on mat-option "декабрь 2025 г." at bounding box center [441, 395] width 258 height 39
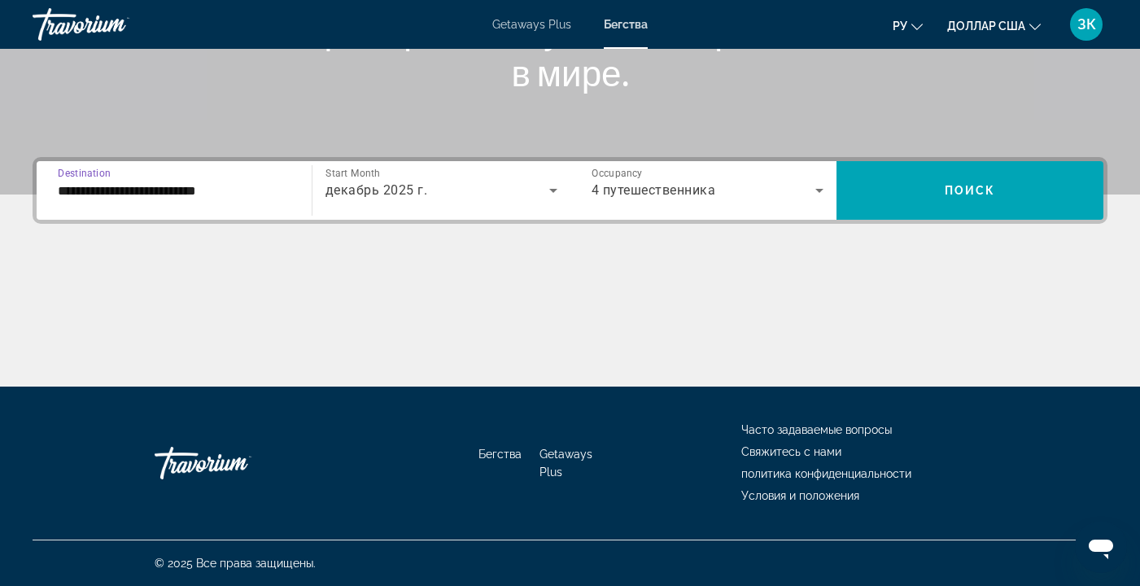
click at [278, 192] on input "**********" at bounding box center [174, 191] width 233 height 20
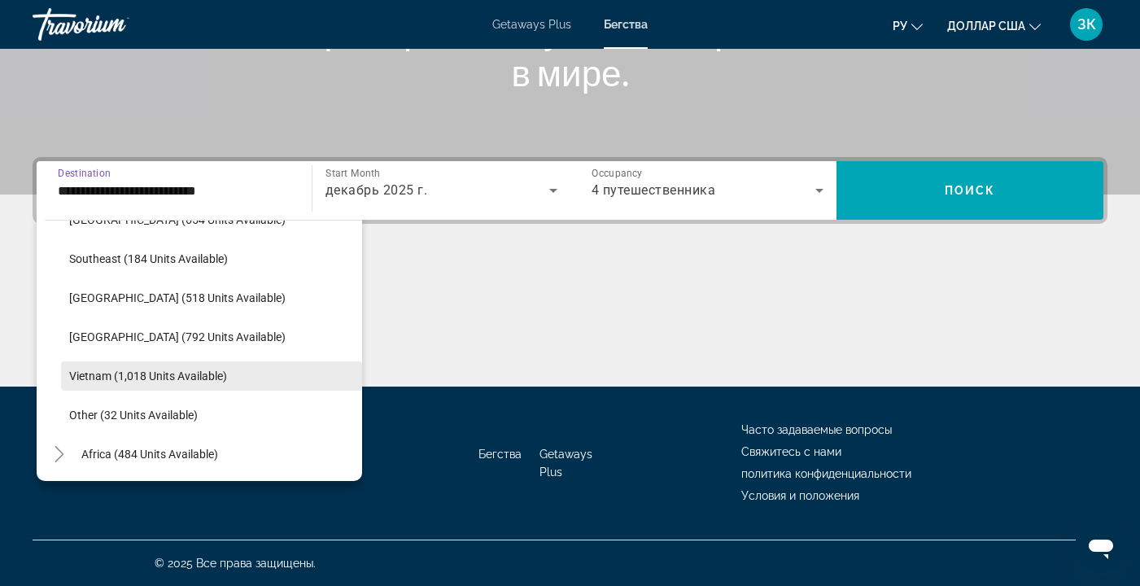
scroll to position [812, 0]
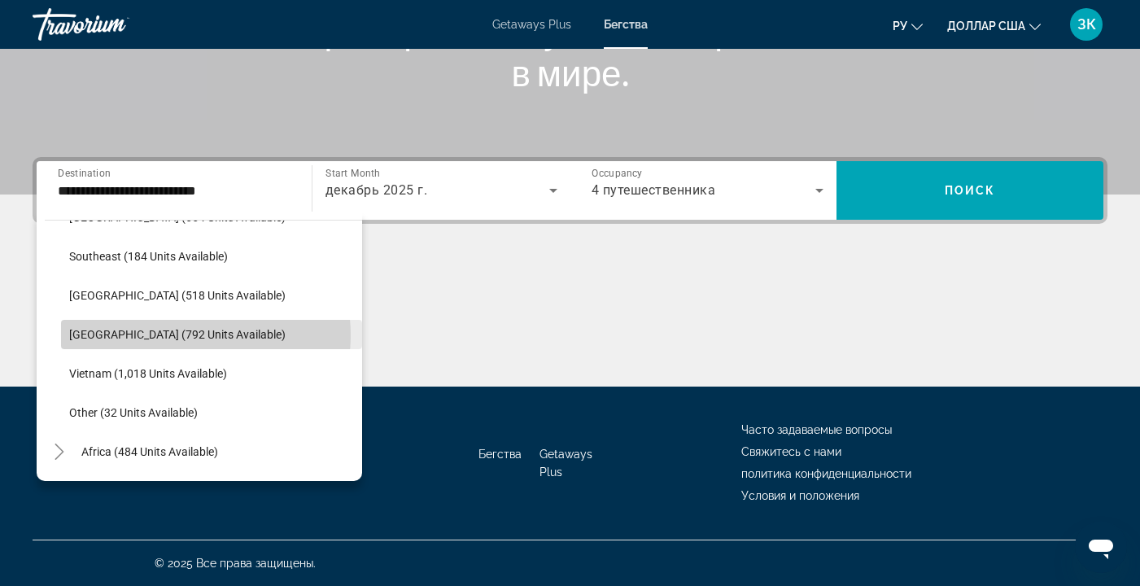
click at [183, 334] on span "[GEOGRAPHIC_DATA] (792 units available)" at bounding box center [177, 334] width 216 height 13
type input "**********"
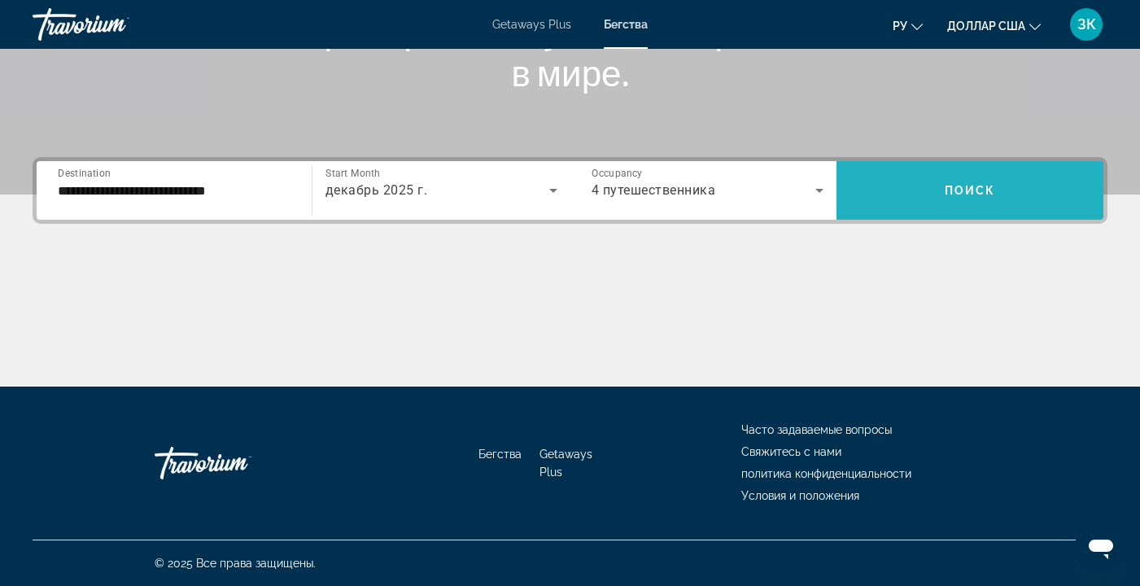
click at [982, 181] on span "Search widget" at bounding box center [969, 190] width 267 height 39
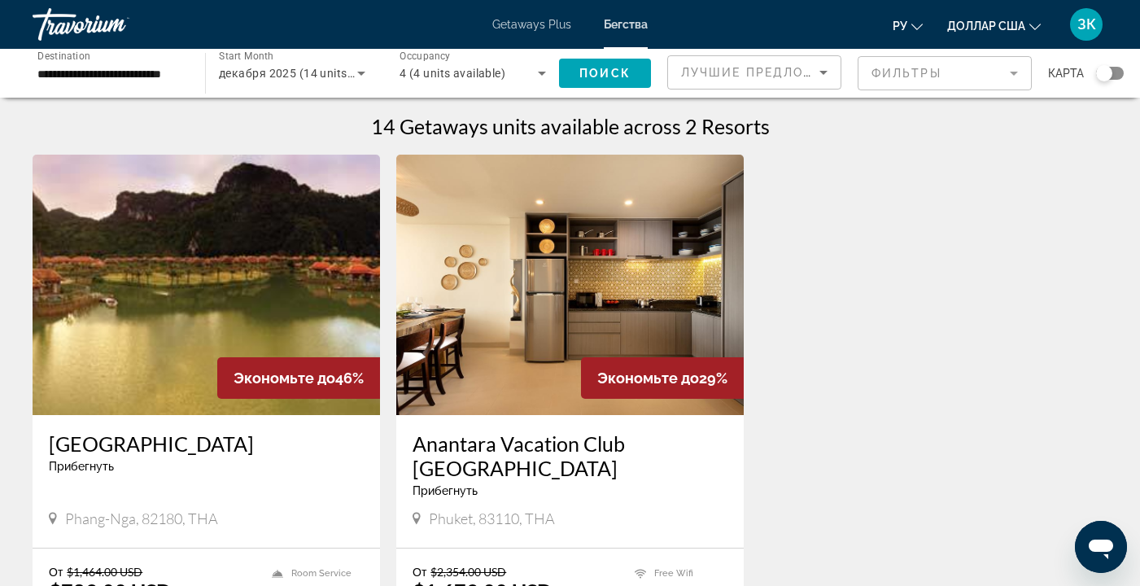
click at [255, 303] on img "Основное содержание" at bounding box center [206, 285] width 347 height 260
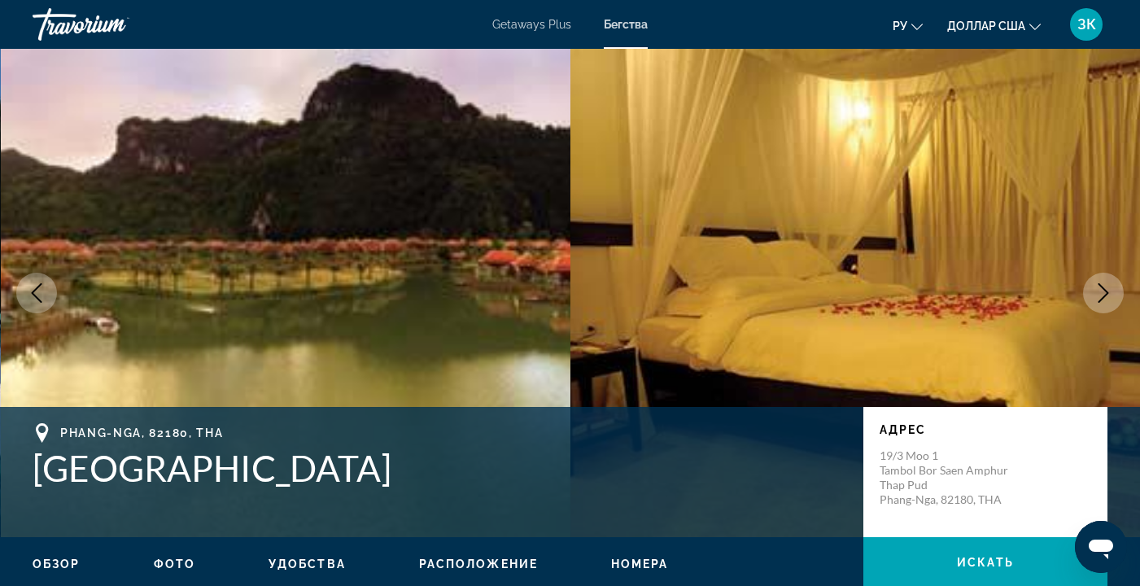
click at [1093, 290] on button "Next image" at bounding box center [1103, 293] width 41 height 41
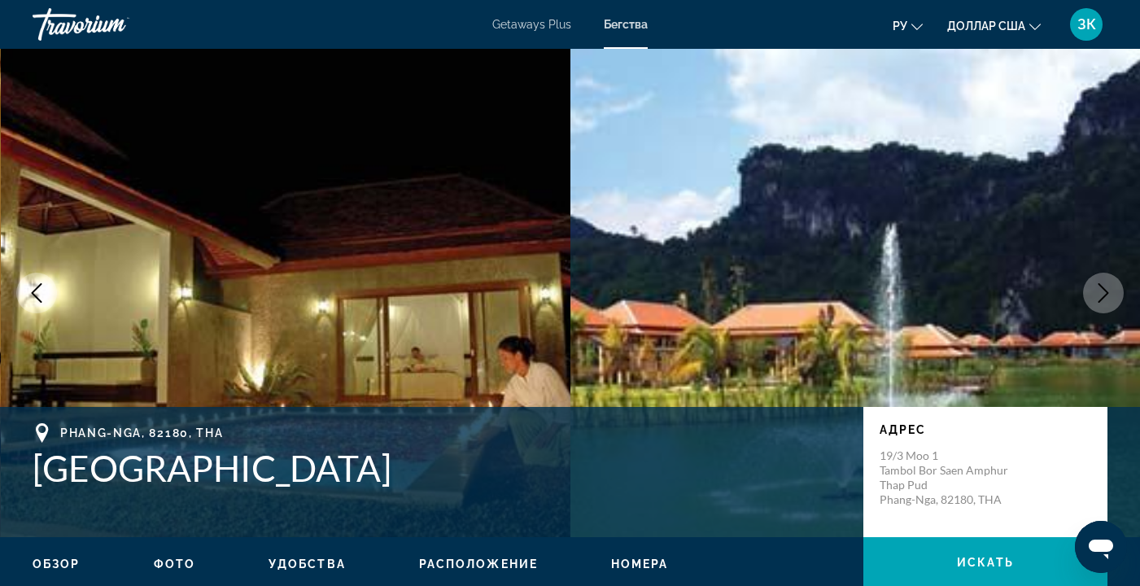
click at [1099, 291] on icon "Next image" at bounding box center [1103, 293] width 20 height 20
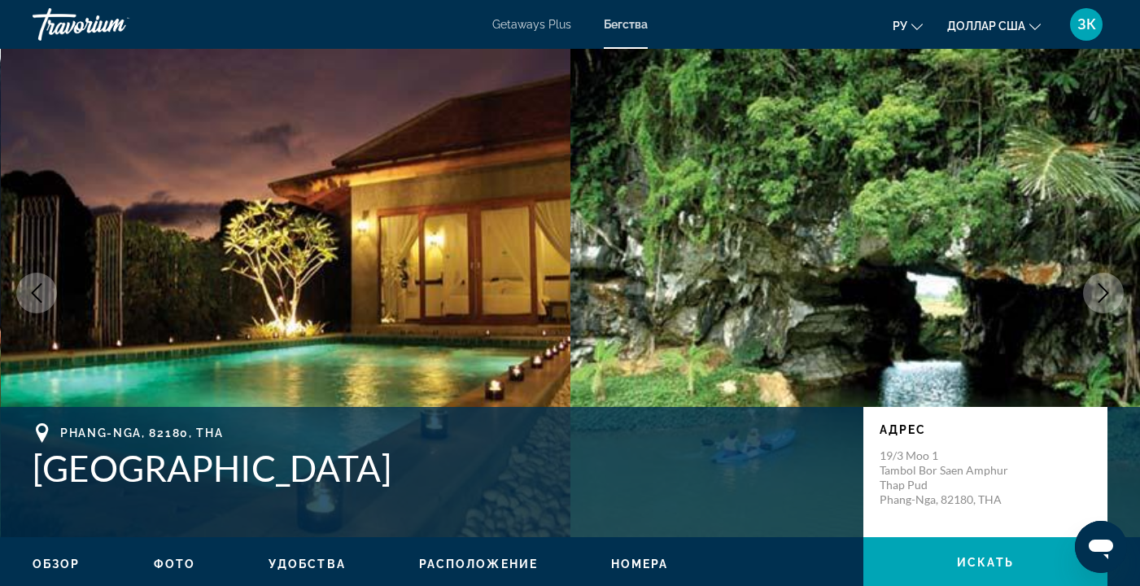
drag, startPoint x: 1096, startPoint y: 291, endPoint x: 1071, endPoint y: 290, distance: 24.5
click at [1093, 291] on icon "Next image" at bounding box center [1103, 293] width 20 height 20
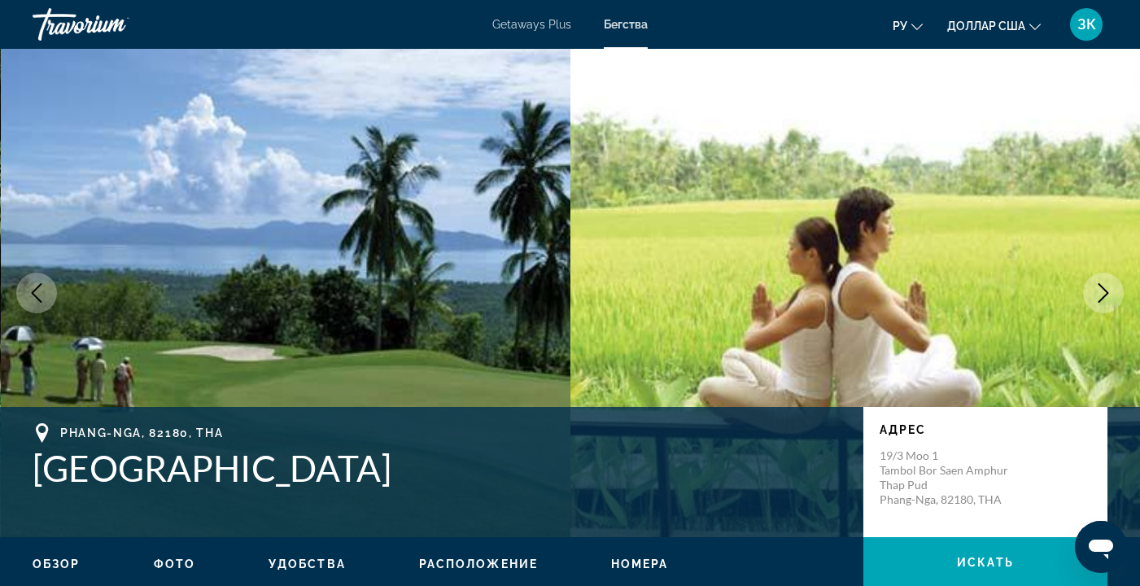
click at [1101, 292] on icon "Next image" at bounding box center [1103, 293] width 20 height 20
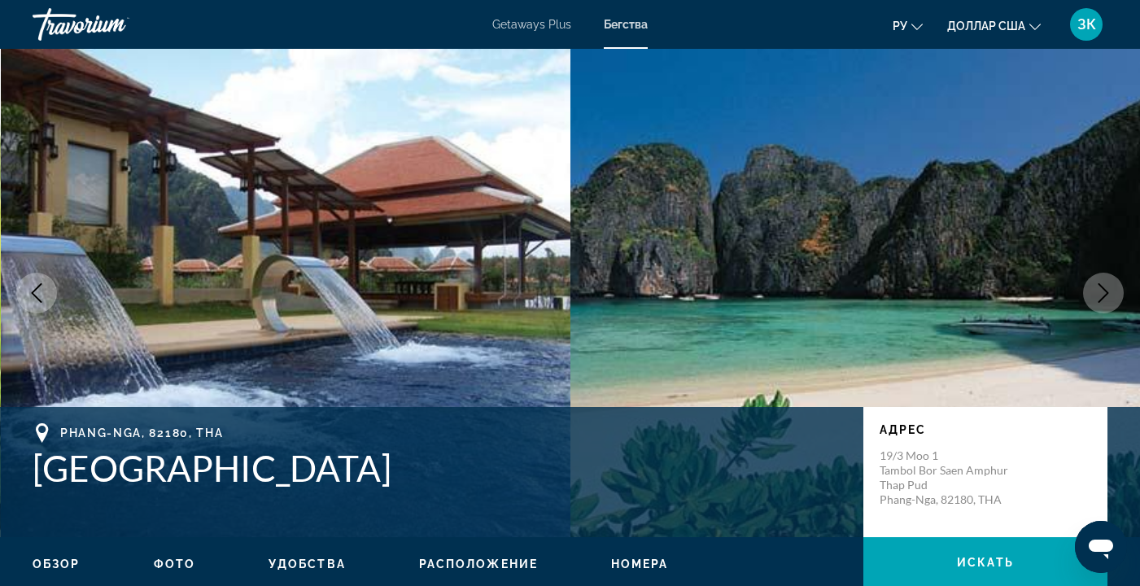
click at [1101, 292] on icon "Next image" at bounding box center [1103, 293] width 20 height 20
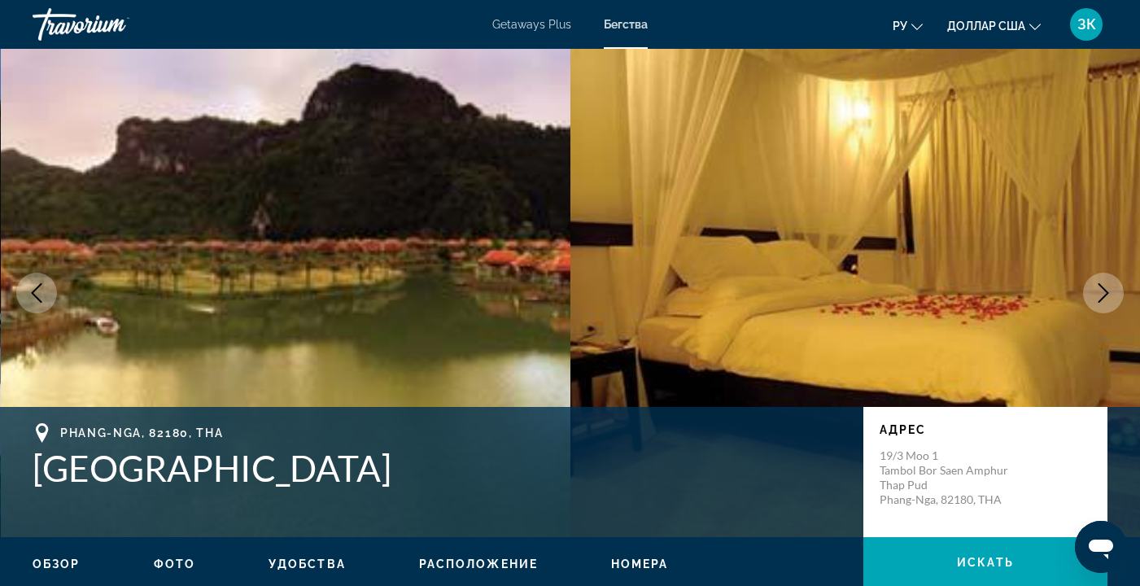
click at [1101, 292] on icon "Next image" at bounding box center [1103, 293] width 20 height 20
